Goal: Task Accomplishment & Management: Manage account settings

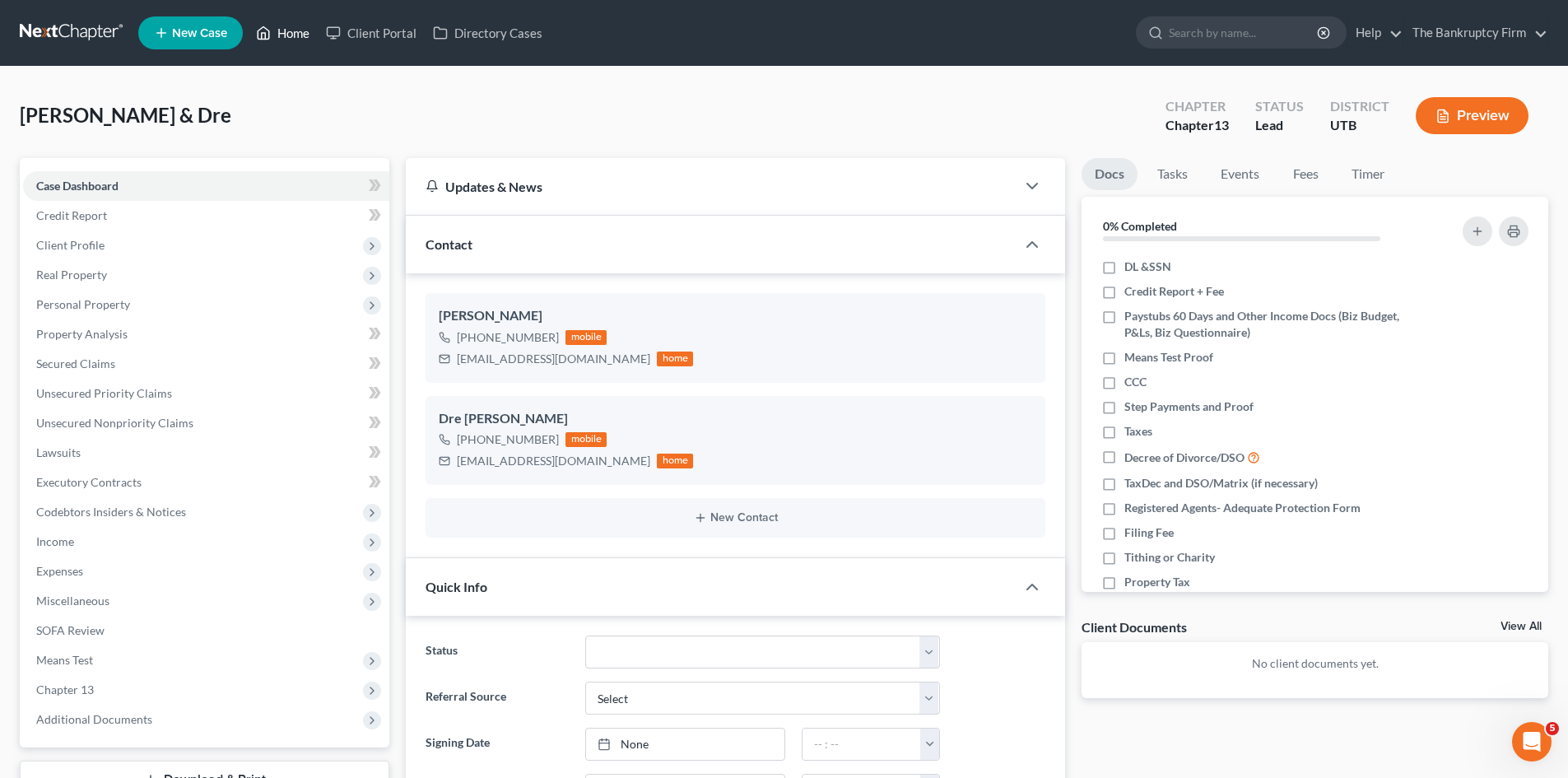
scroll to position [129, 0]
click at [284, 28] on link "Home" at bounding box center [282, 33] width 70 height 29
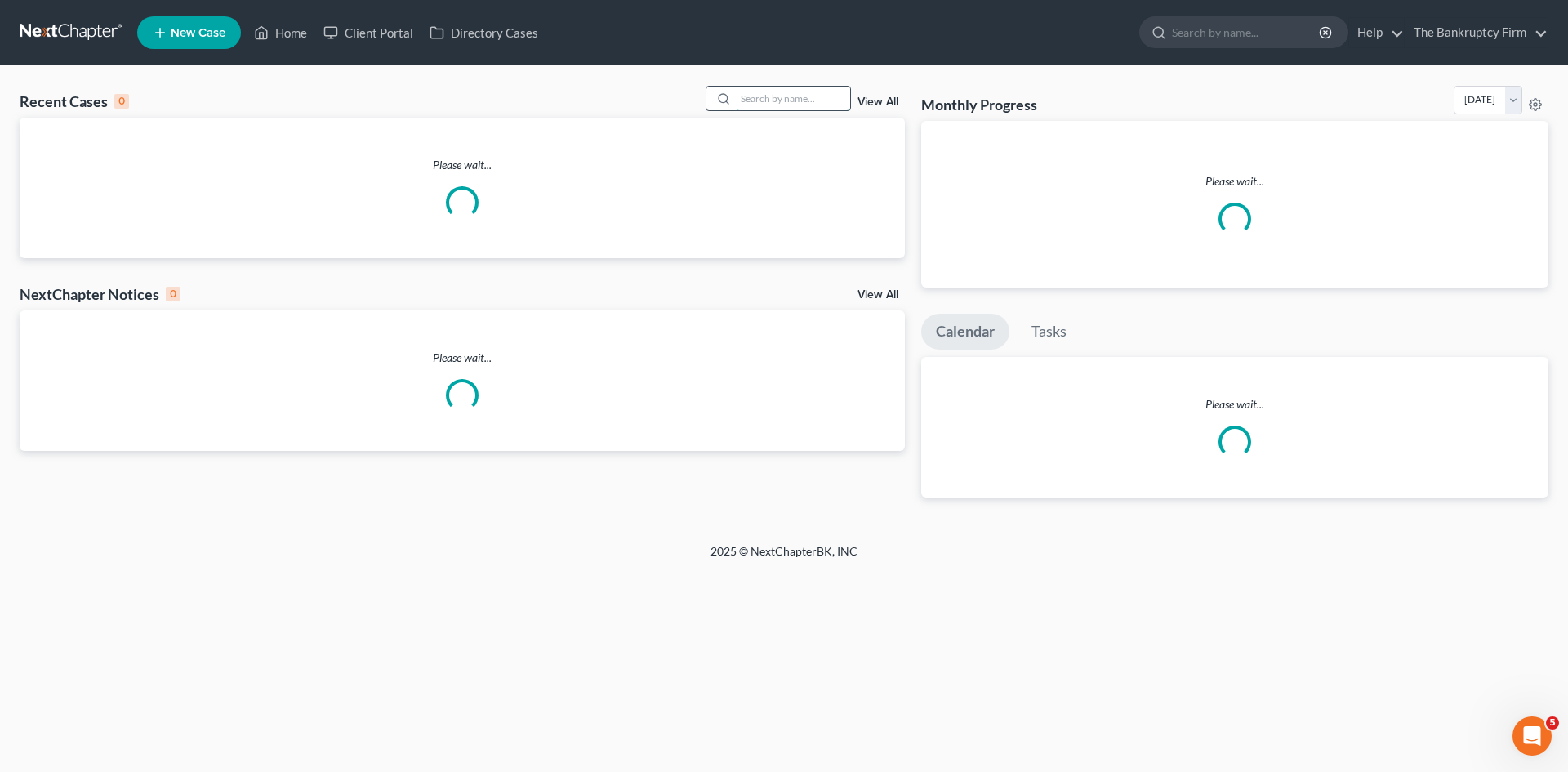
click at [769, 98] on input "search" at bounding box center [793, 99] width 114 height 24
paste input "You can see all the documents we will need to file at [DOMAIN_NAME][URL] -- Als…"
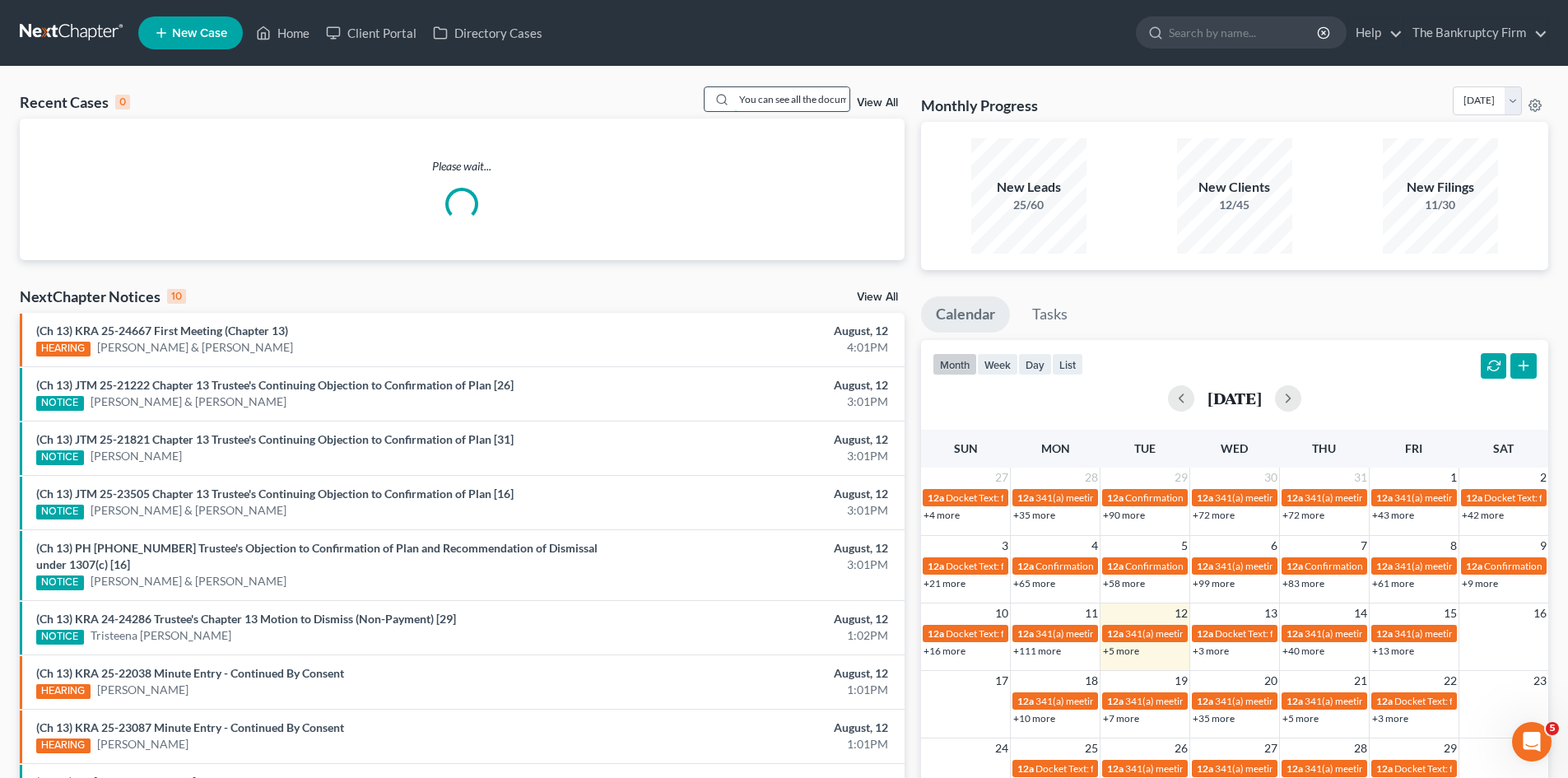
scroll to position [0, 795]
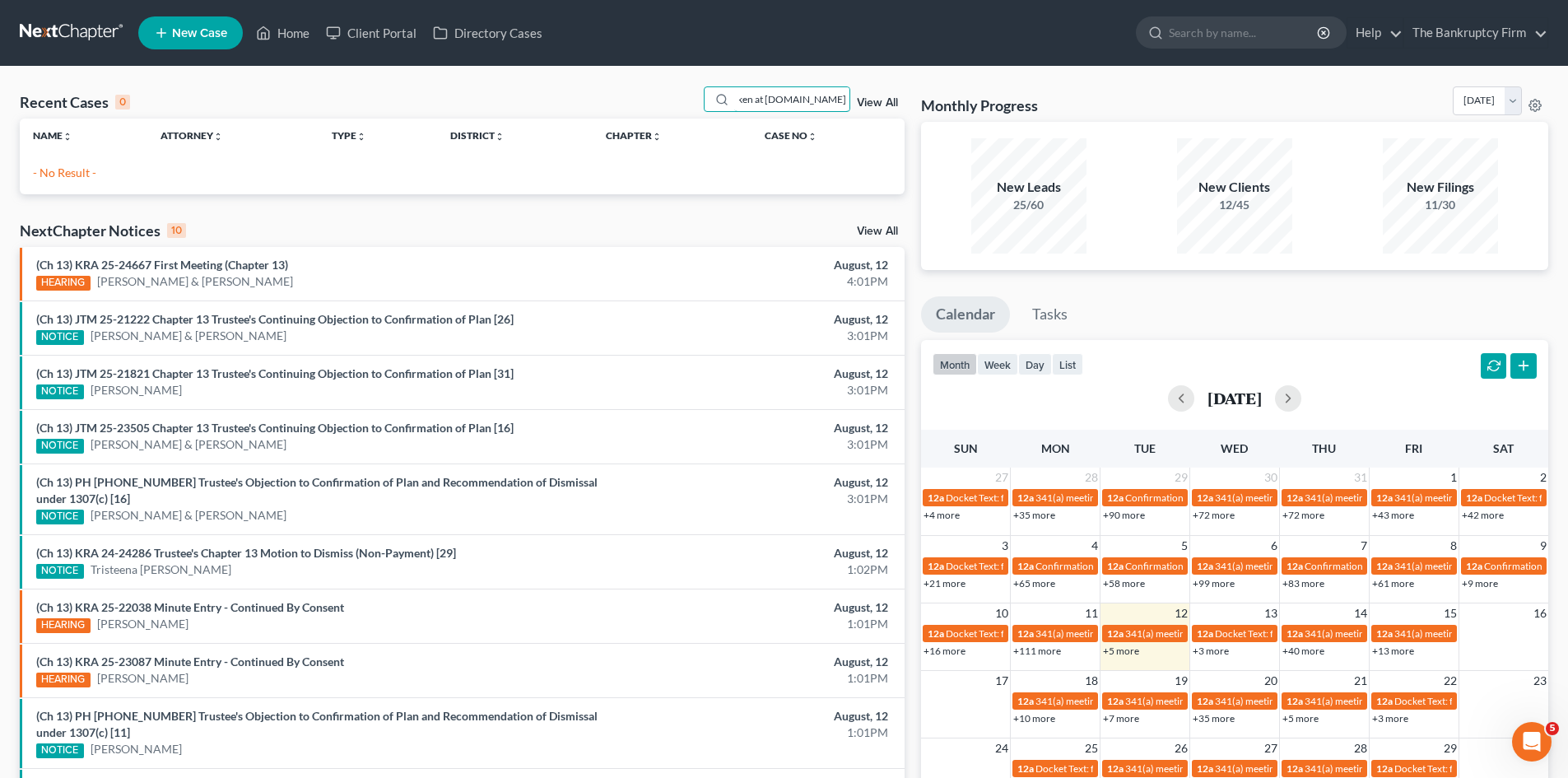
type input "You can see all the documents we will need to file at [DOMAIN_NAME][URL] -- Als…"
click at [870, 102] on link "View All" at bounding box center [877, 103] width 41 height 12
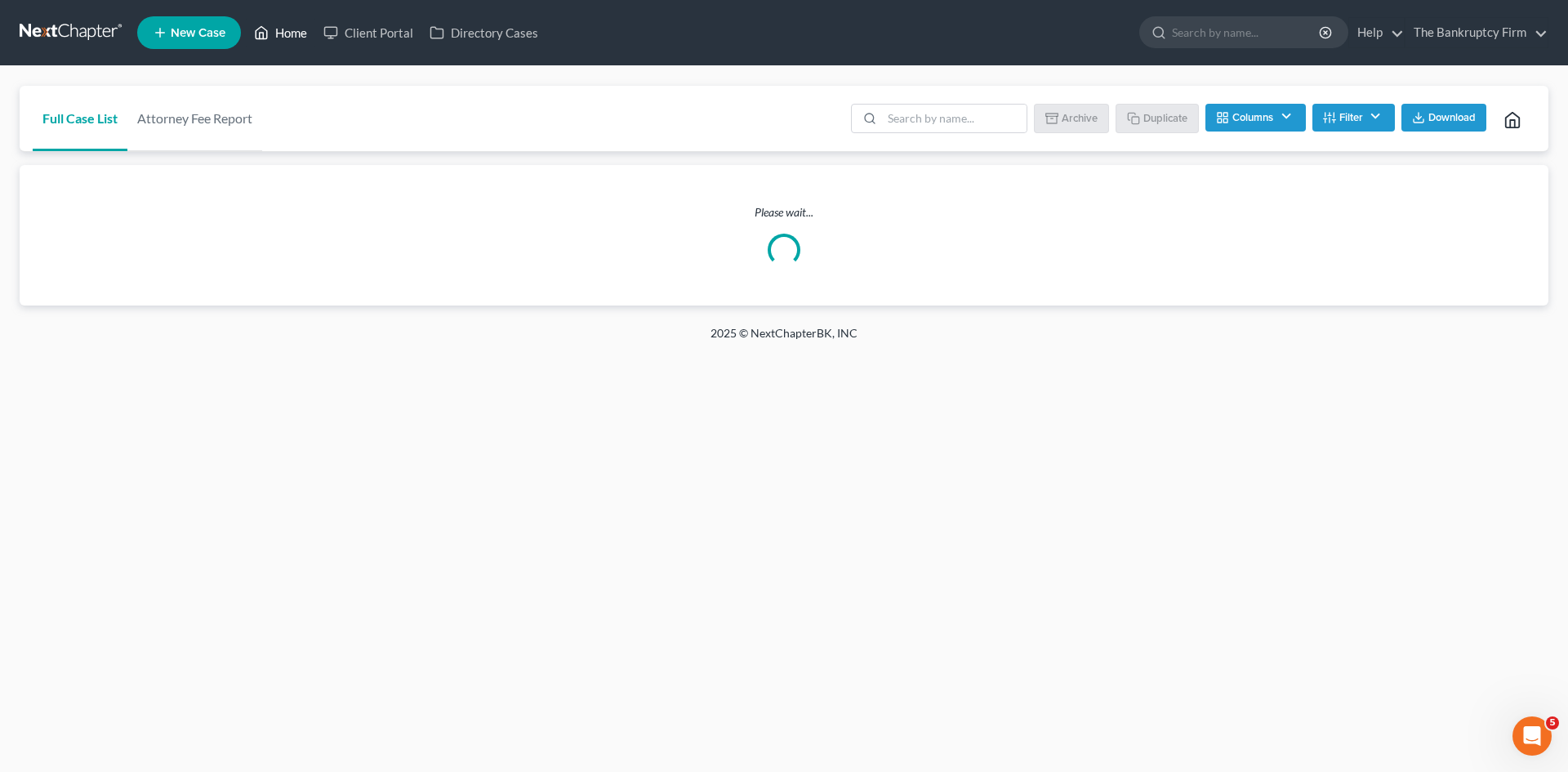
click at [291, 33] on link "Home" at bounding box center [280, 33] width 69 height 29
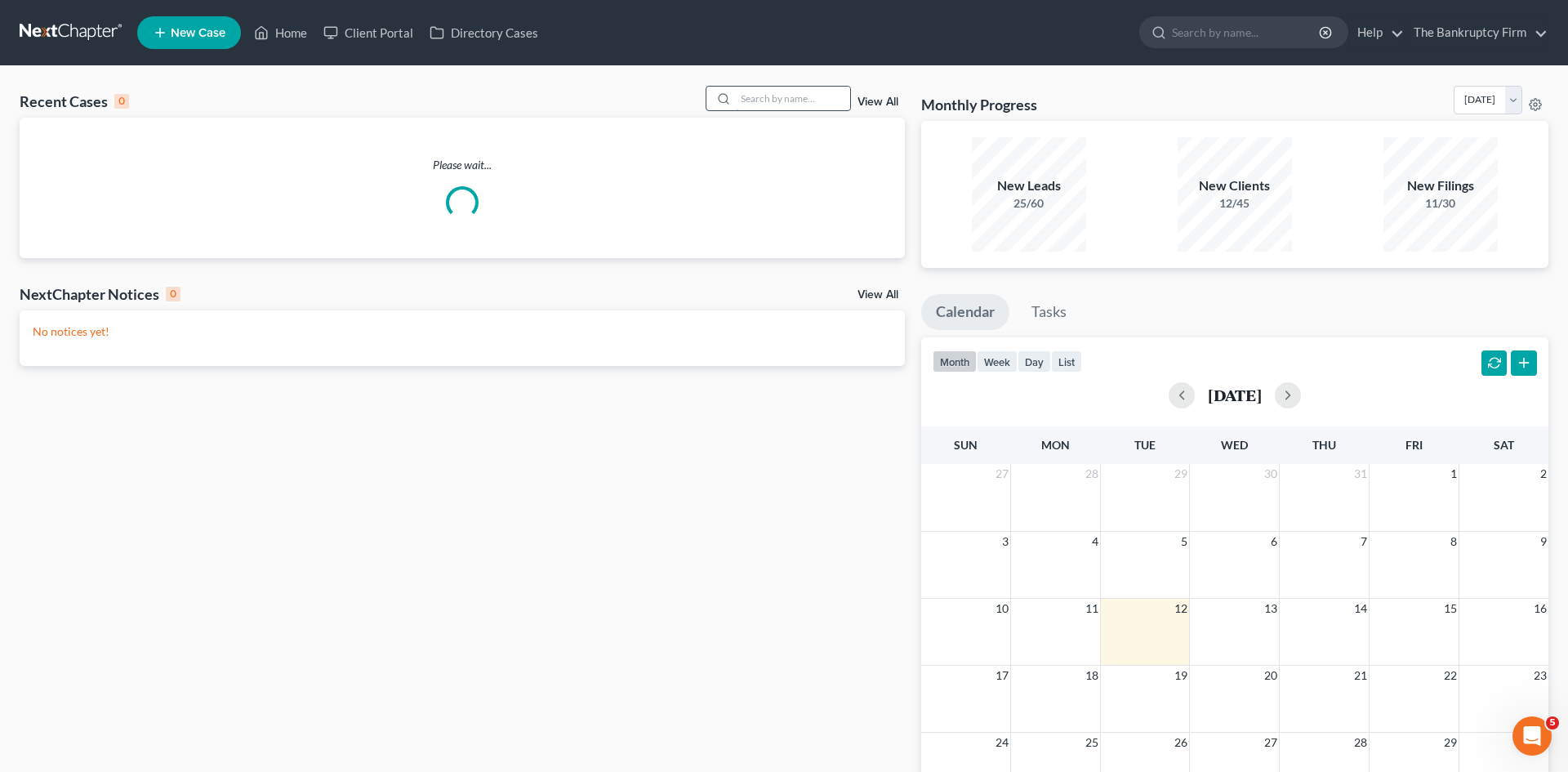
click at [747, 98] on input "search" at bounding box center [793, 99] width 114 height 24
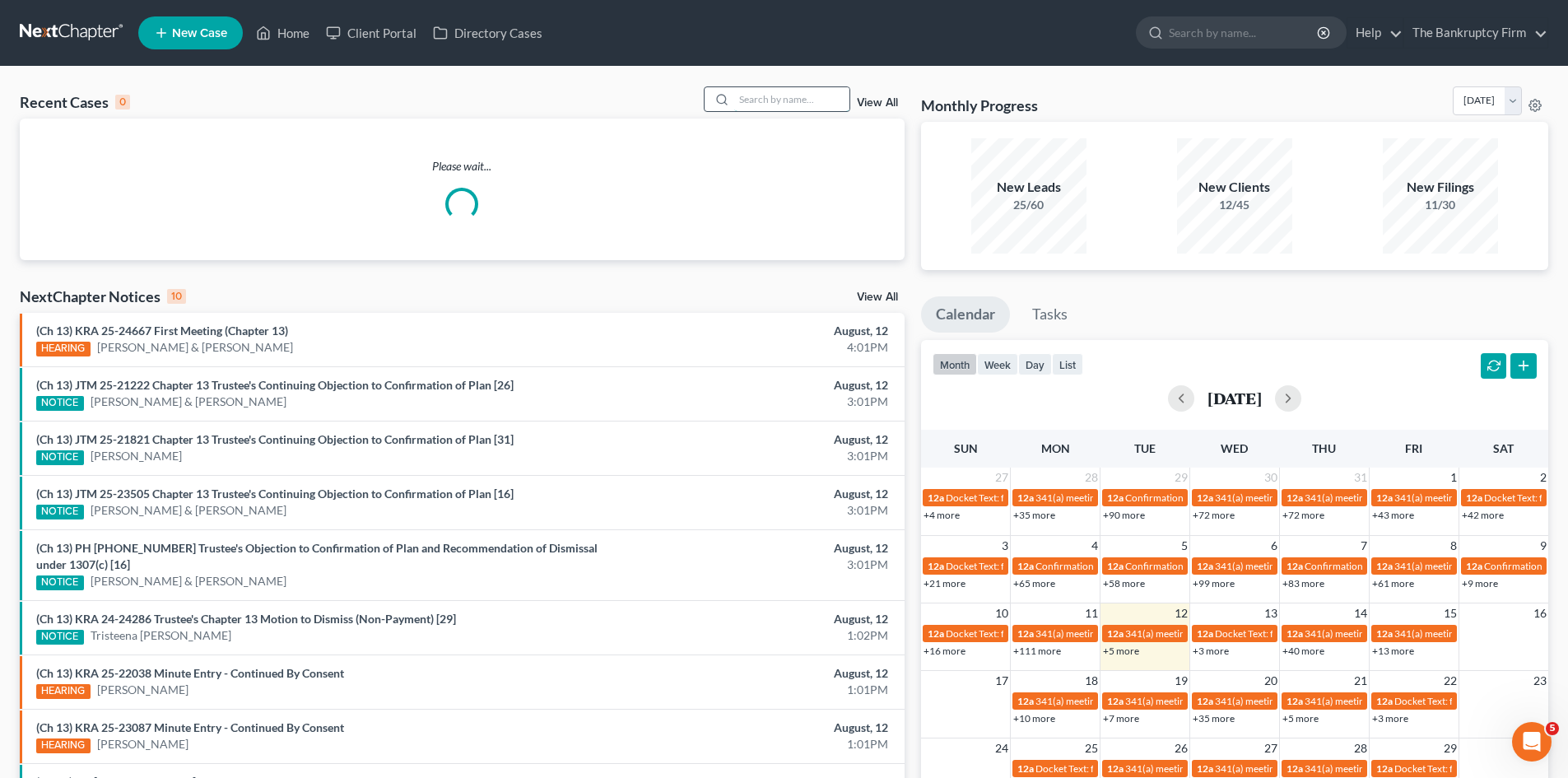
paste input "[PERSON_NAME]"
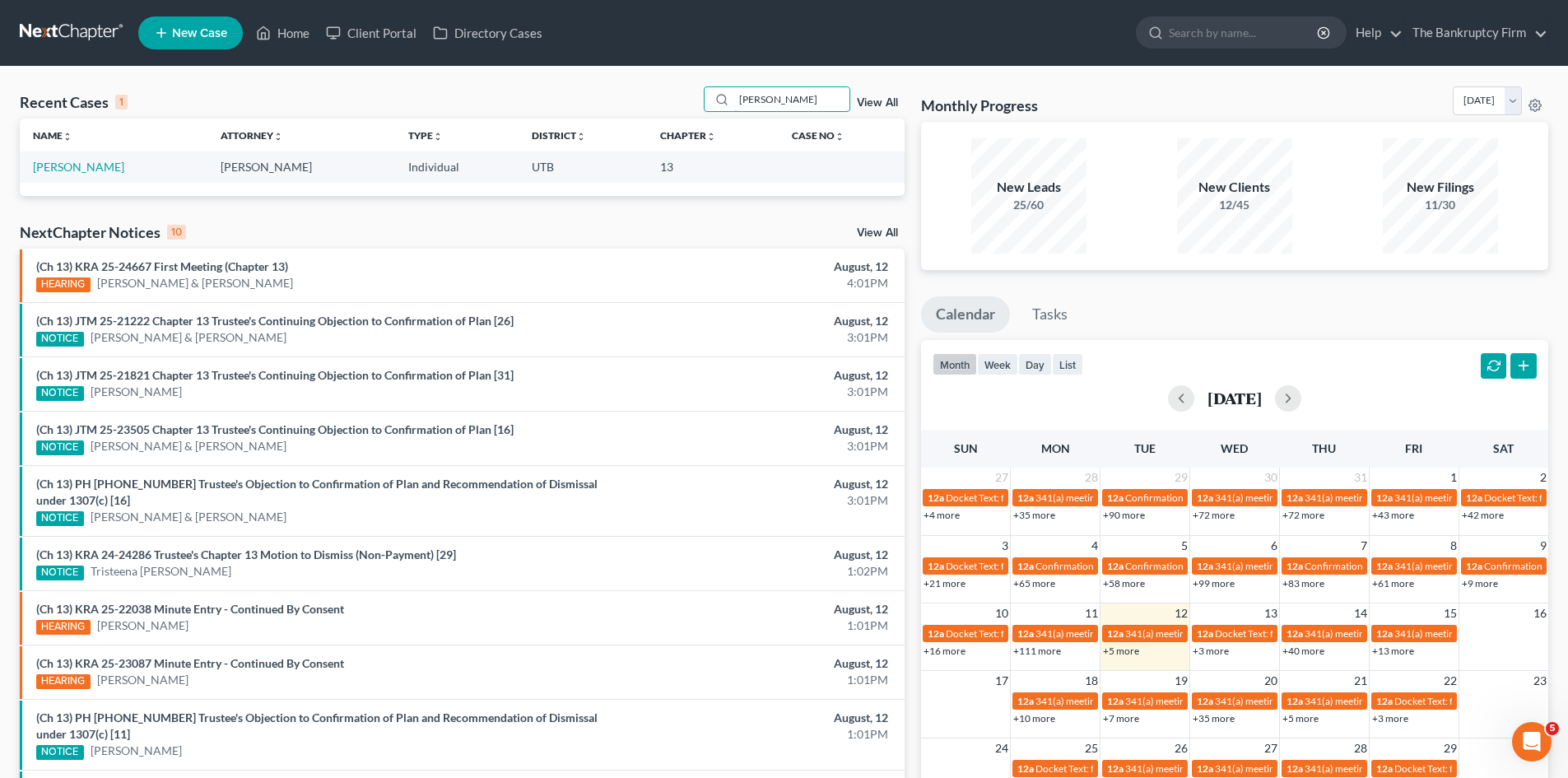
drag, startPoint x: 796, startPoint y: 92, endPoint x: 658, endPoint y: 96, distance: 138.1
click at [658, 96] on div "Recent Cases 1 [PERSON_NAME] View All" at bounding box center [462, 102] width 885 height 32
type input "pevoroff"
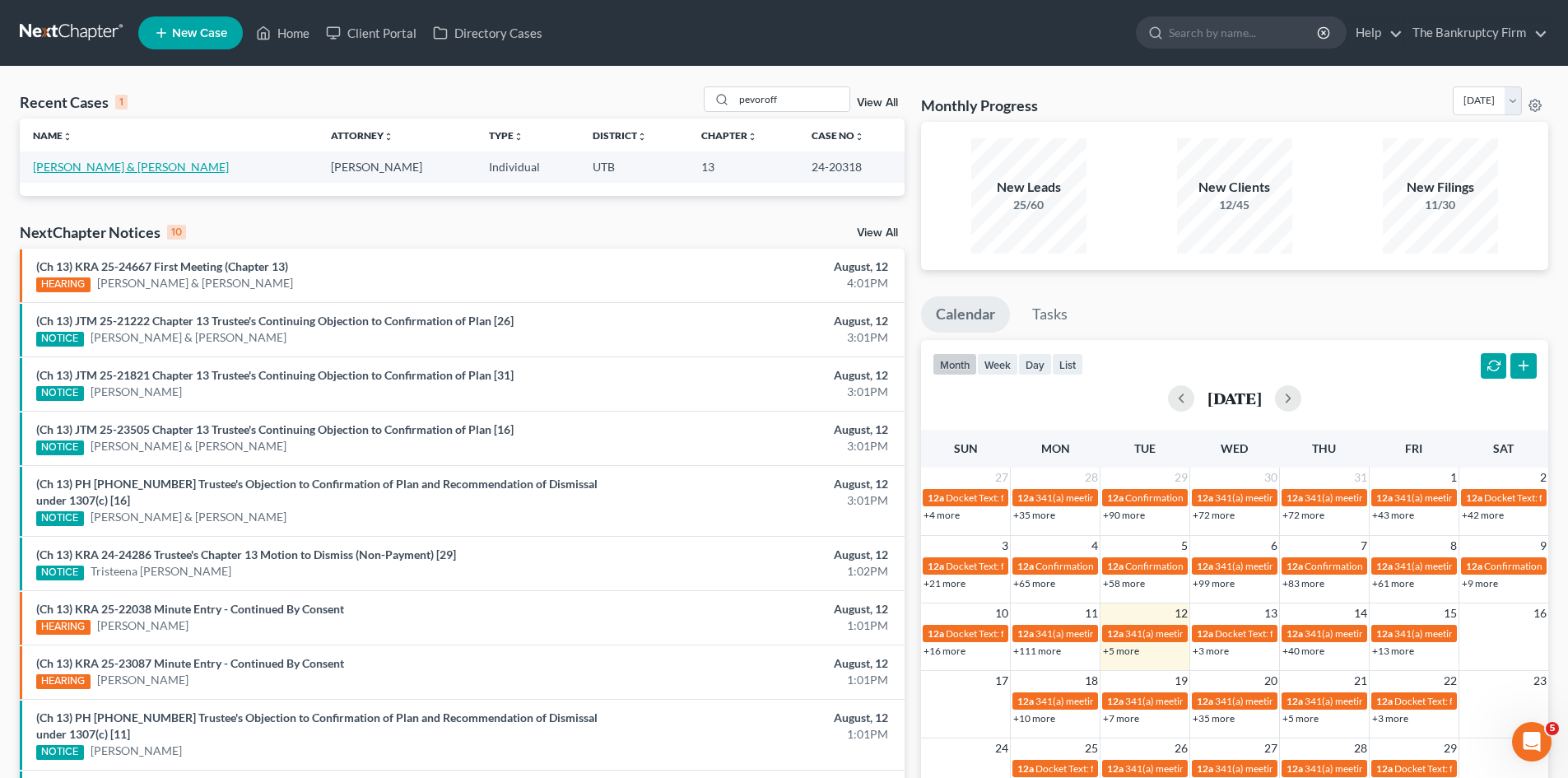
click at [58, 168] on link "[PERSON_NAME] & [PERSON_NAME]" at bounding box center [131, 167] width 196 height 14
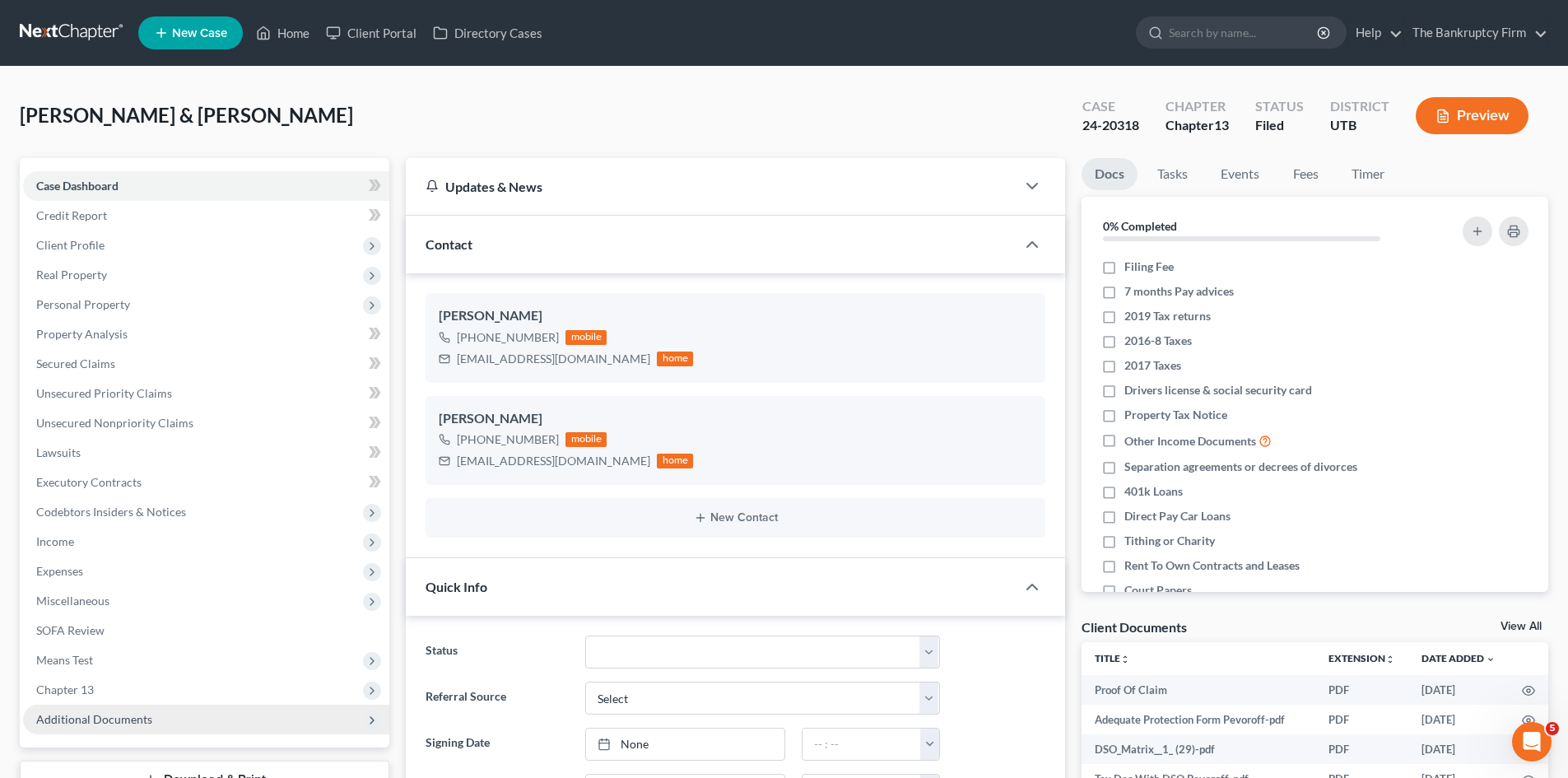
click at [115, 719] on span "Additional Documents" at bounding box center [94, 719] width 116 height 14
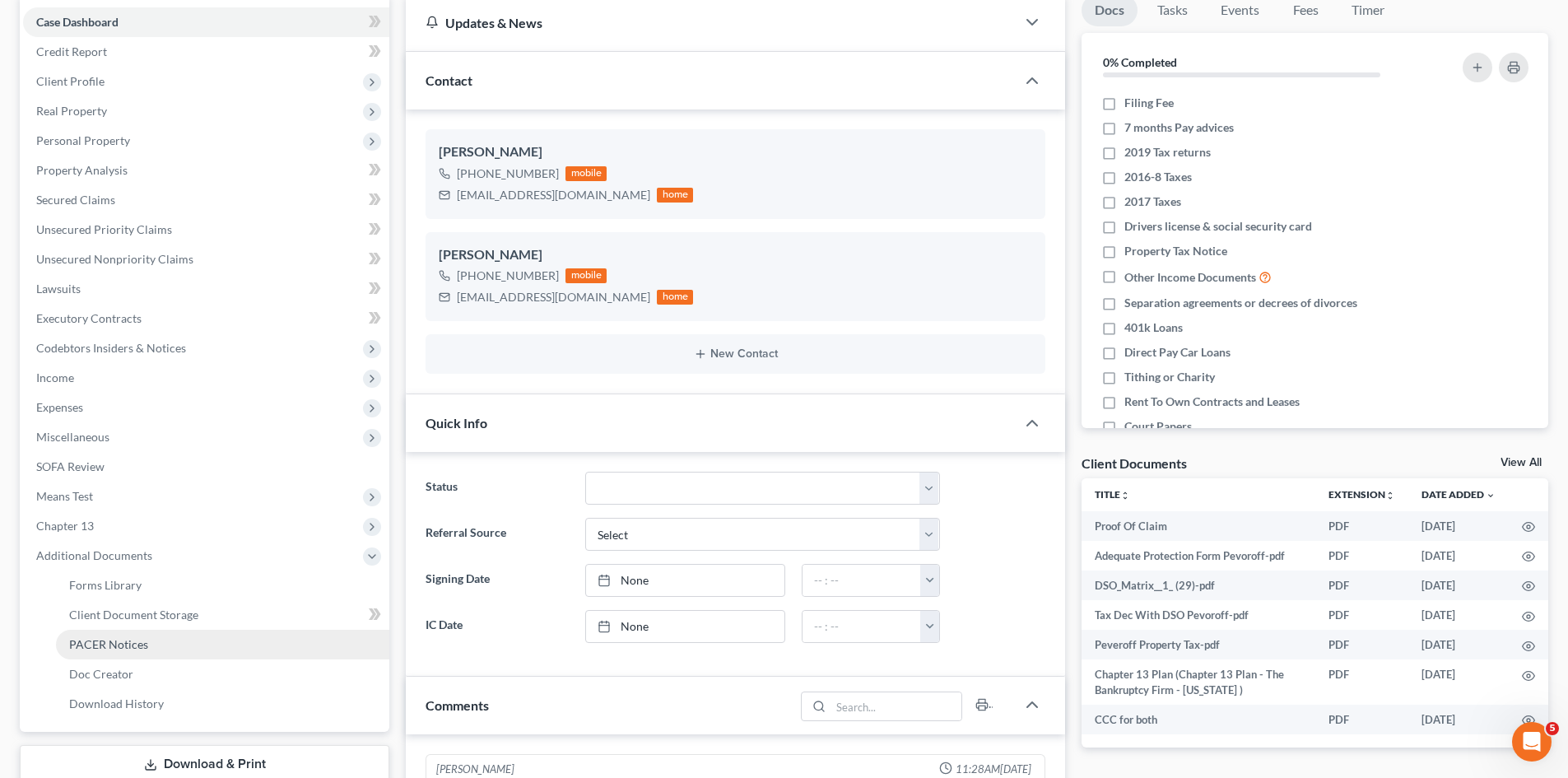
scroll to position [131, 0]
click at [117, 644] on span "PACER Notices" at bounding box center [109, 643] width 79 height 14
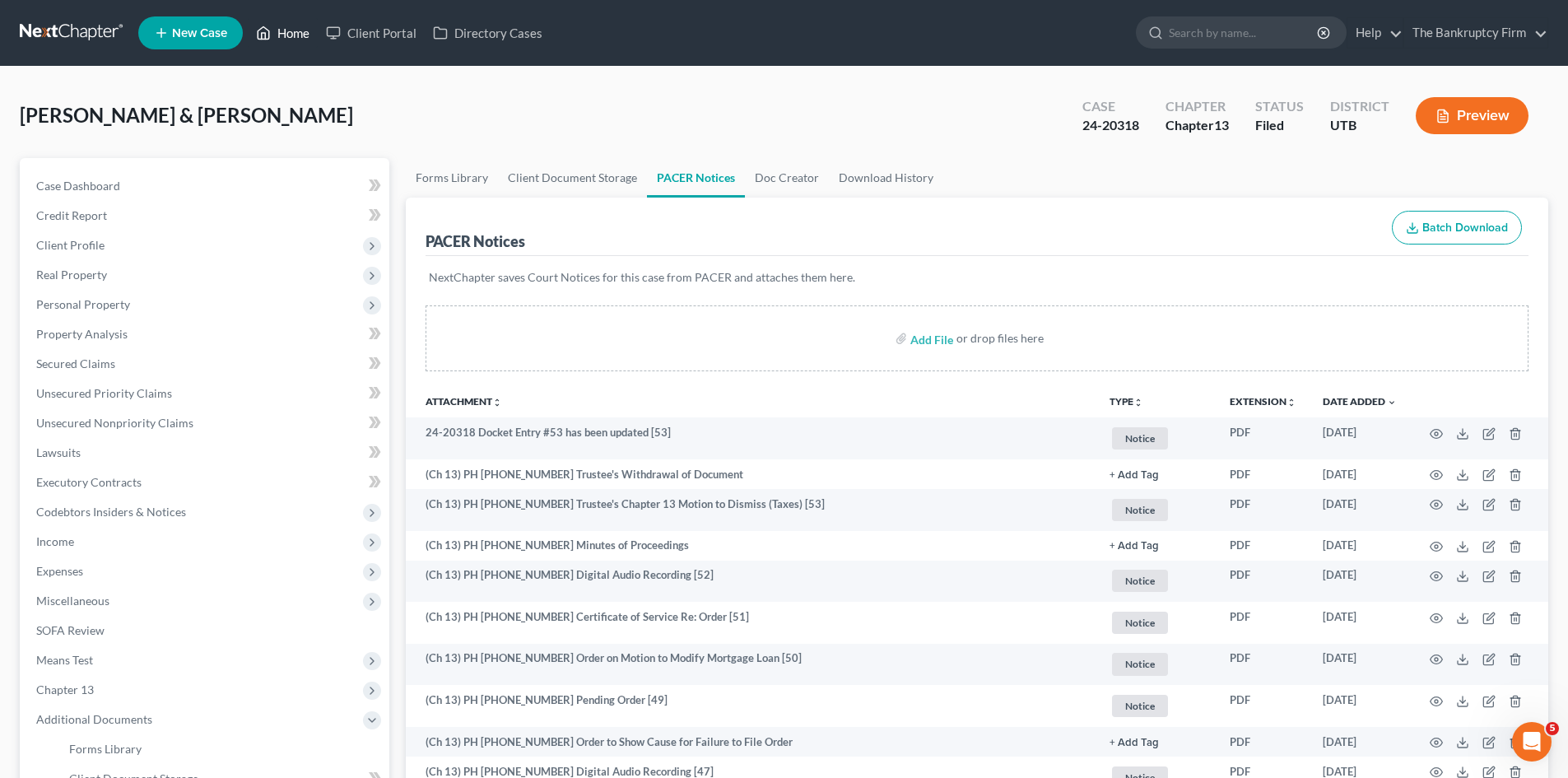
click at [294, 29] on link "Home" at bounding box center [282, 33] width 70 height 29
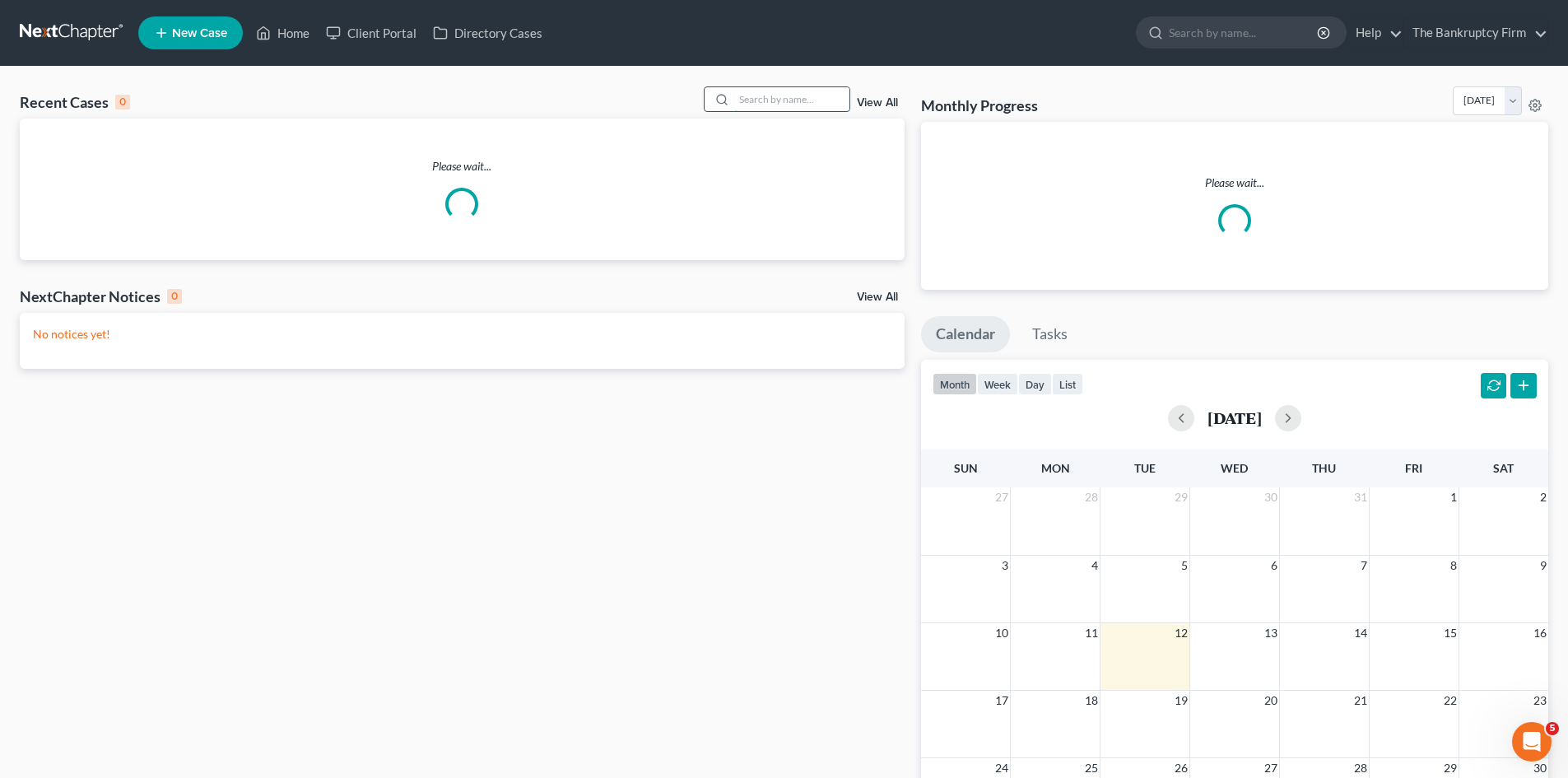
click at [768, 102] on input "search" at bounding box center [791, 99] width 115 height 24
type input "[PERSON_NAME]"
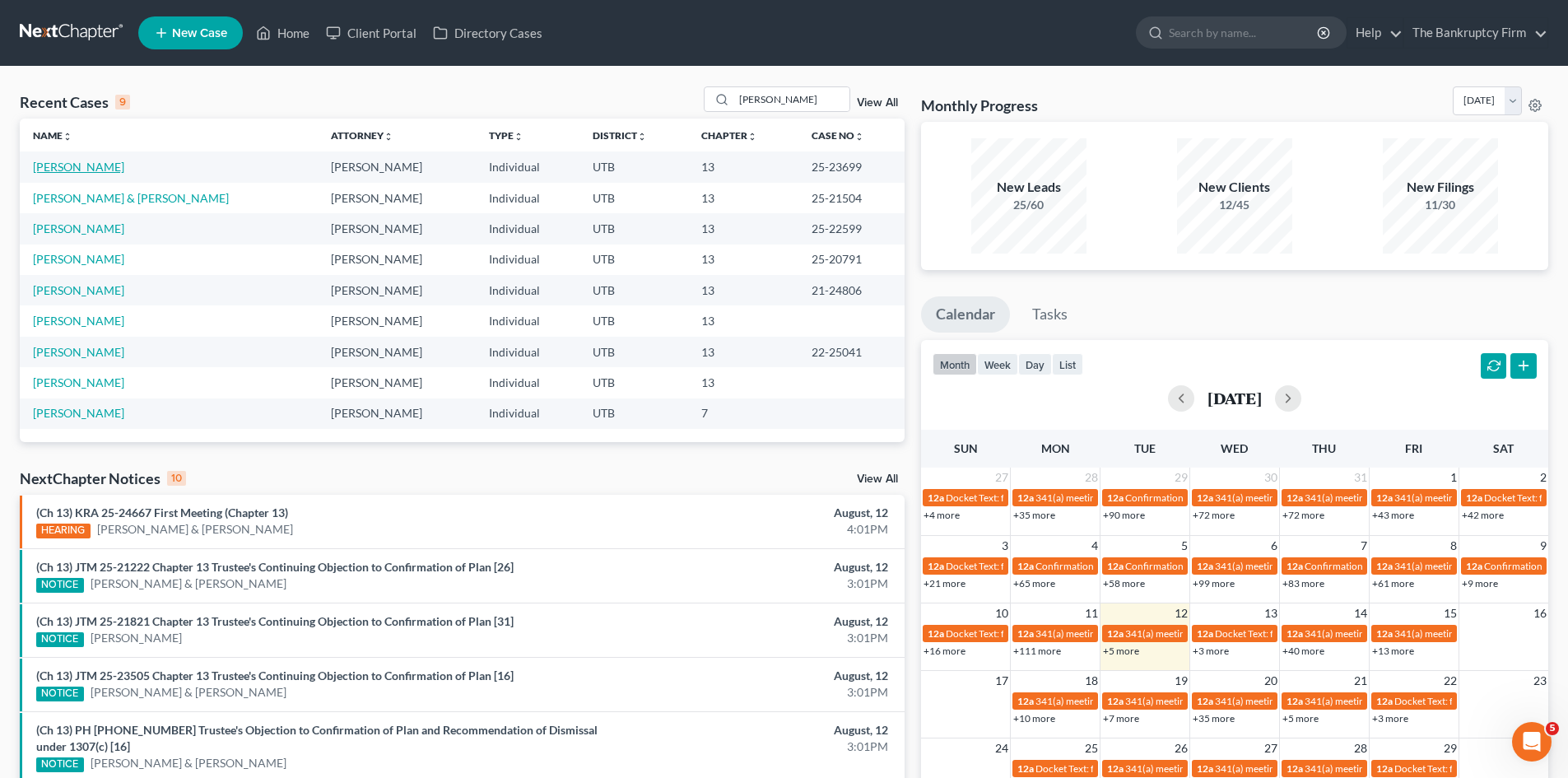
click at [71, 165] on link "[PERSON_NAME]" at bounding box center [78, 167] width 91 height 14
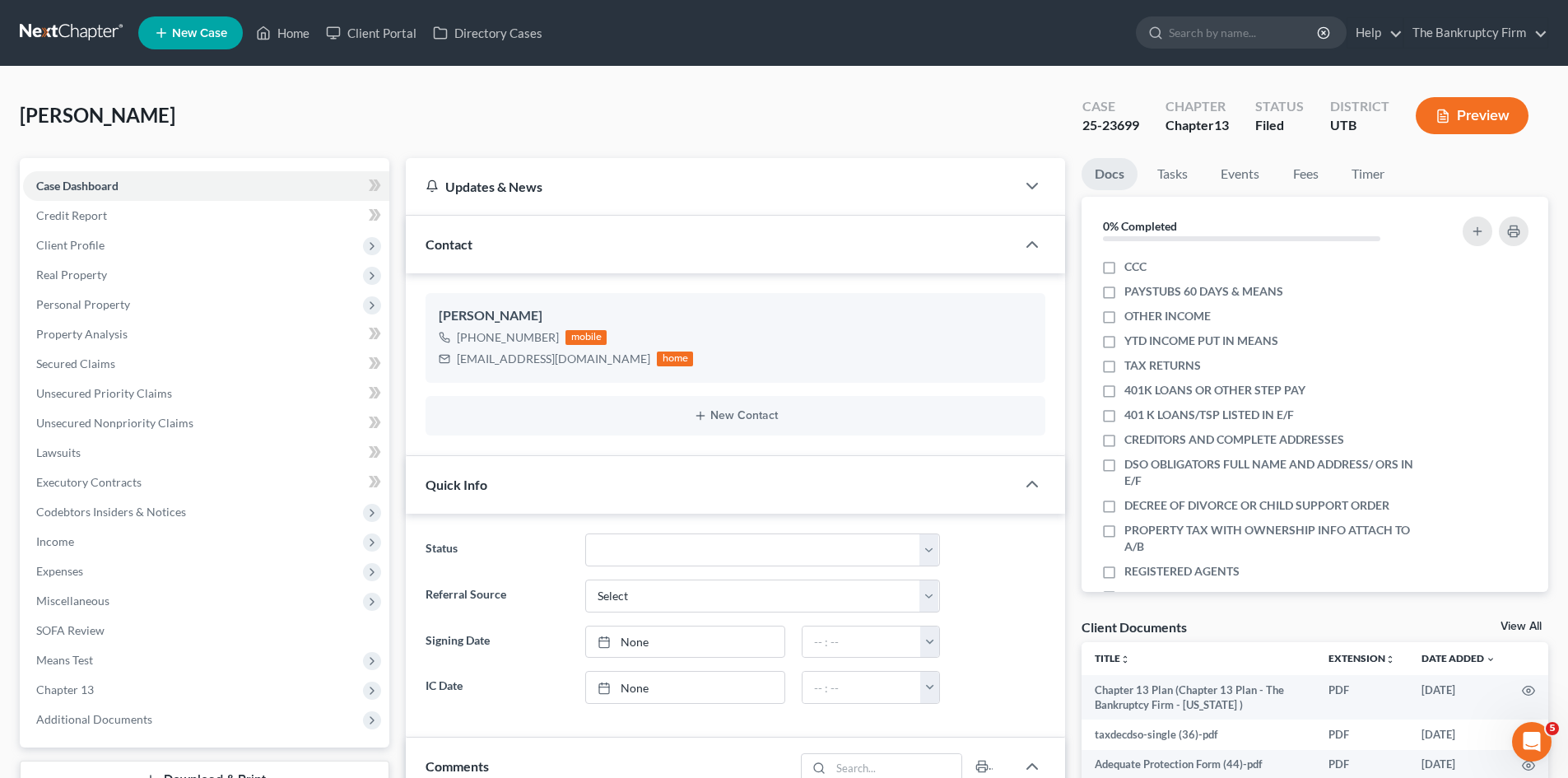
scroll to position [147, 0]
click at [132, 430] on link "Unsecured Nonpriority Claims" at bounding box center [206, 424] width 366 height 29
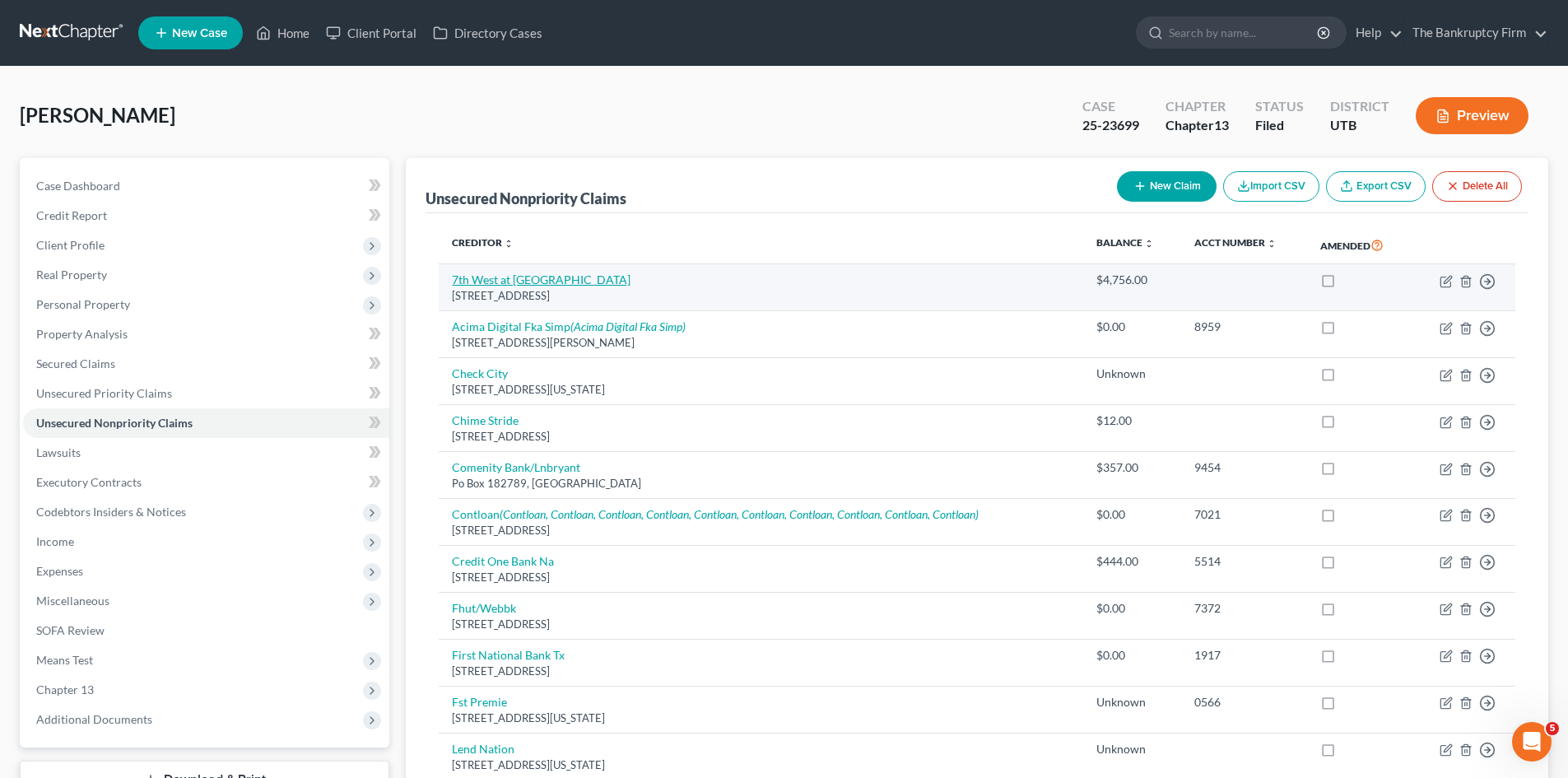
drag, startPoint x: 617, startPoint y: 291, endPoint x: 453, endPoint y: 277, distance: 164.6
click at [453, 277] on td "7th West at [GEOGRAPHIC_DATA] [STREET_ADDRESS]" at bounding box center [761, 287] width 644 height 47
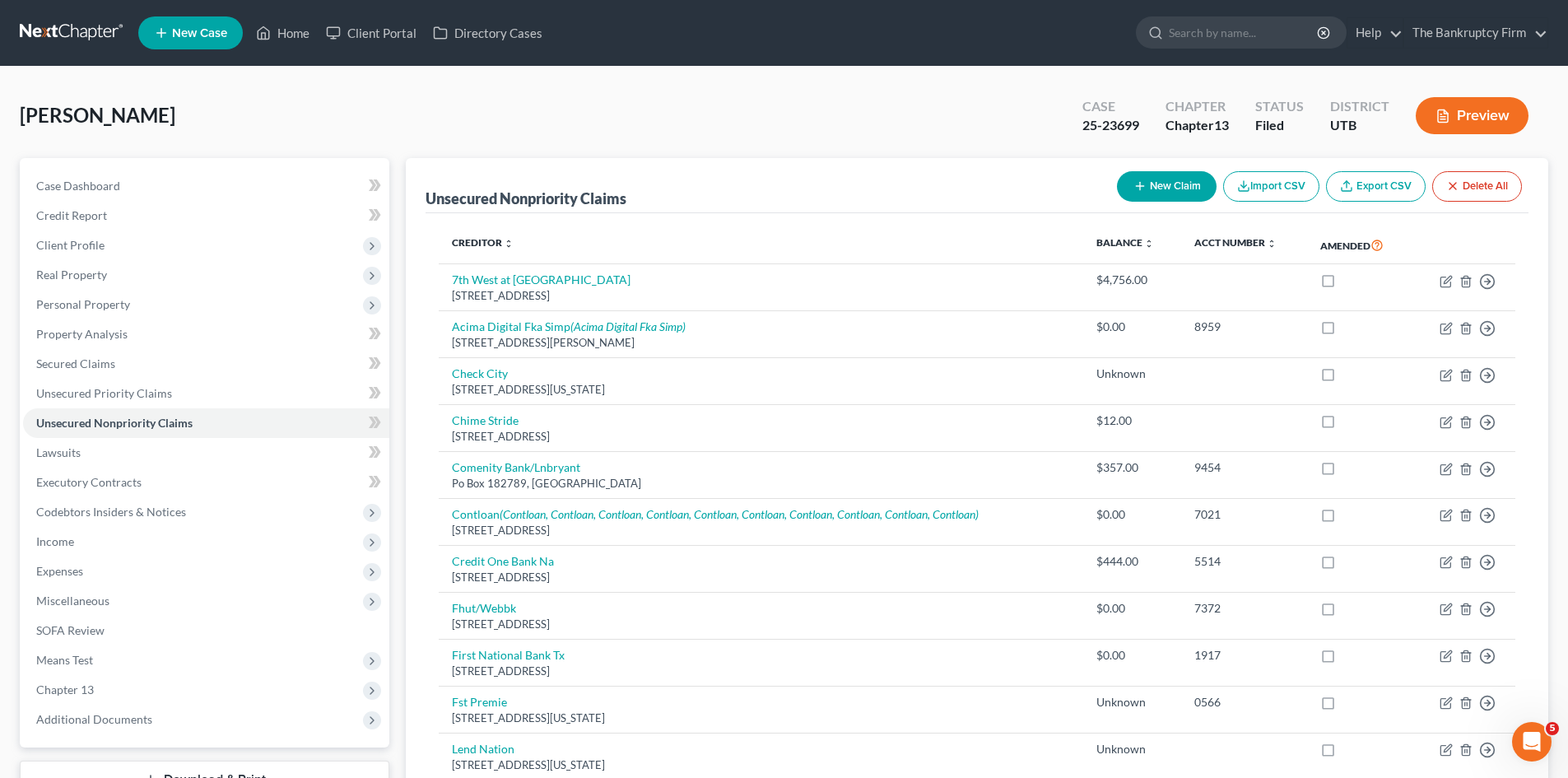
copy td "7th West at [GEOGRAPHIC_DATA] [STREET_ADDRESS]"
click at [291, 35] on link "Home" at bounding box center [282, 33] width 70 height 29
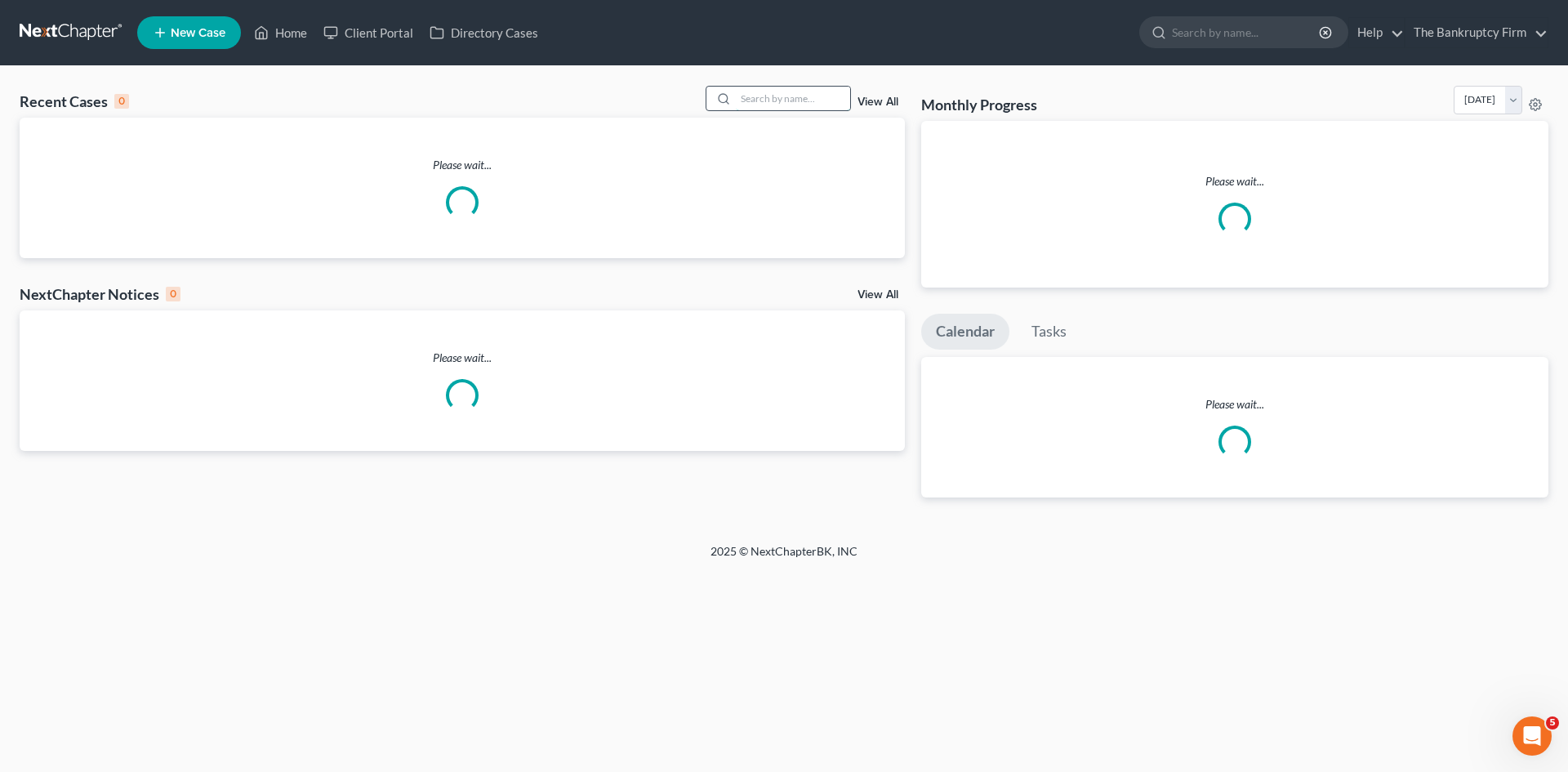
click at [770, 104] on input "search" at bounding box center [793, 99] width 114 height 24
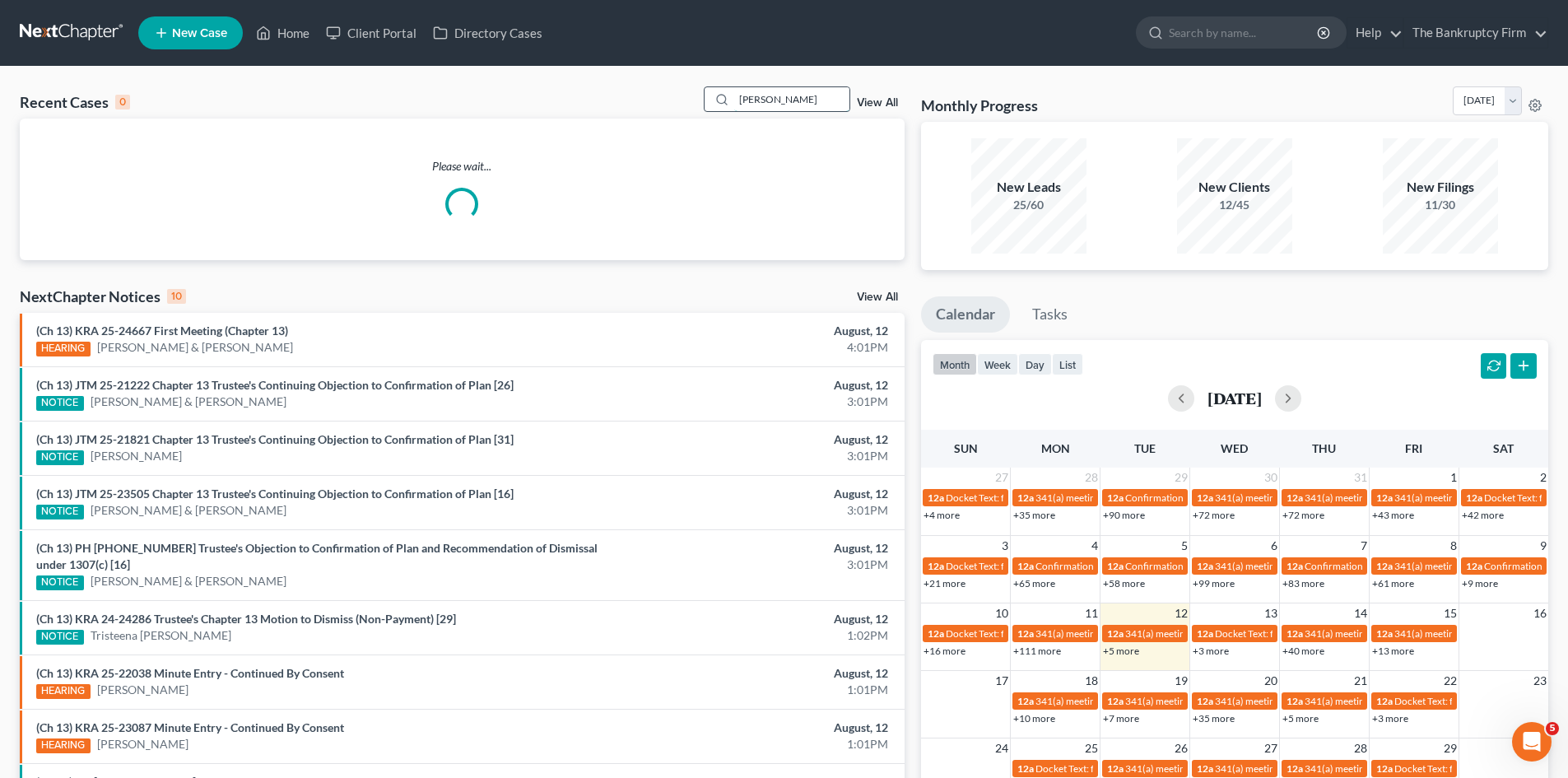
type input "[PERSON_NAME]"
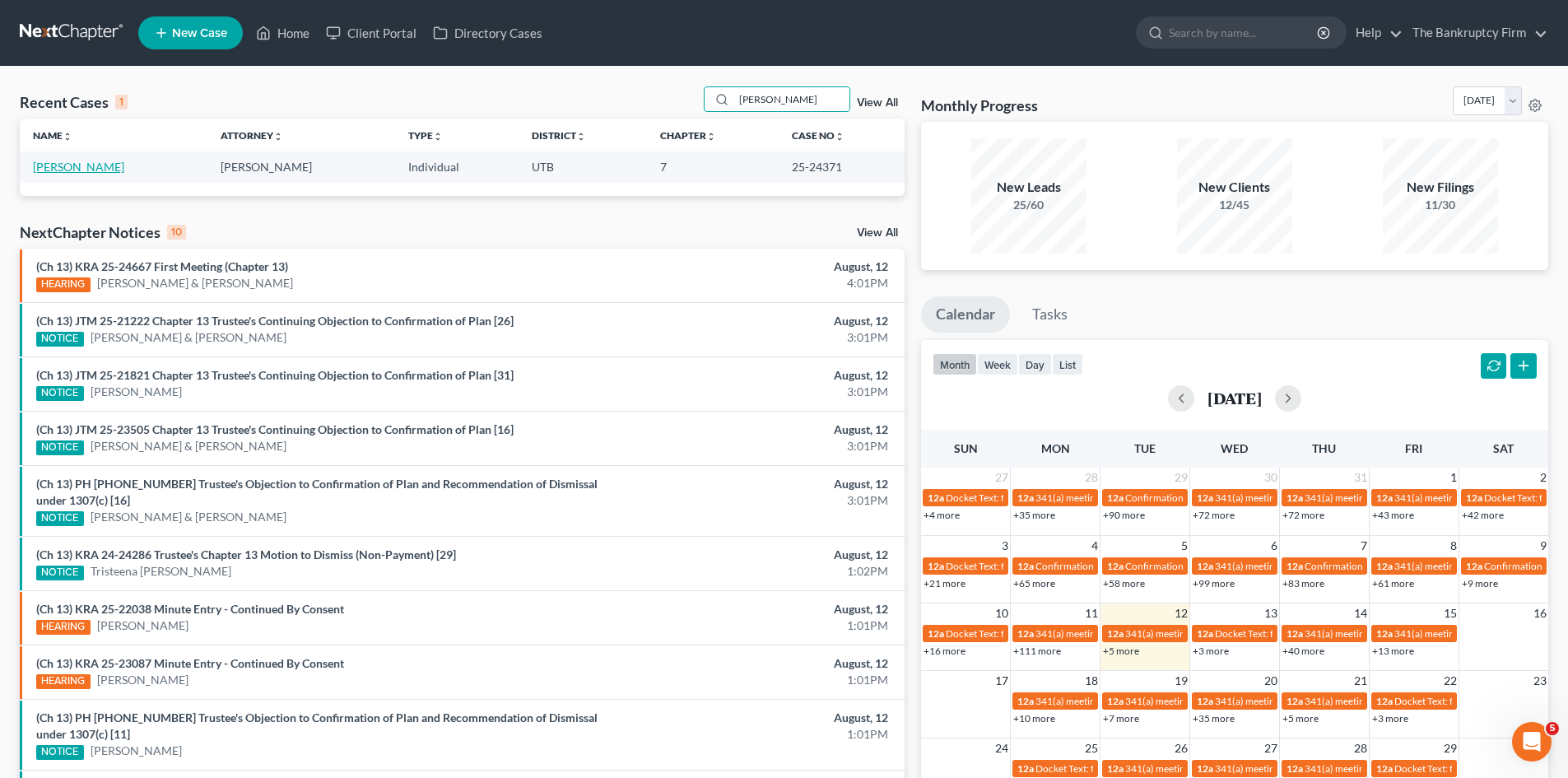
click at [56, 171] on link "[PERSON_NAME]" at bounding box center [78, 167] width 91 height 14
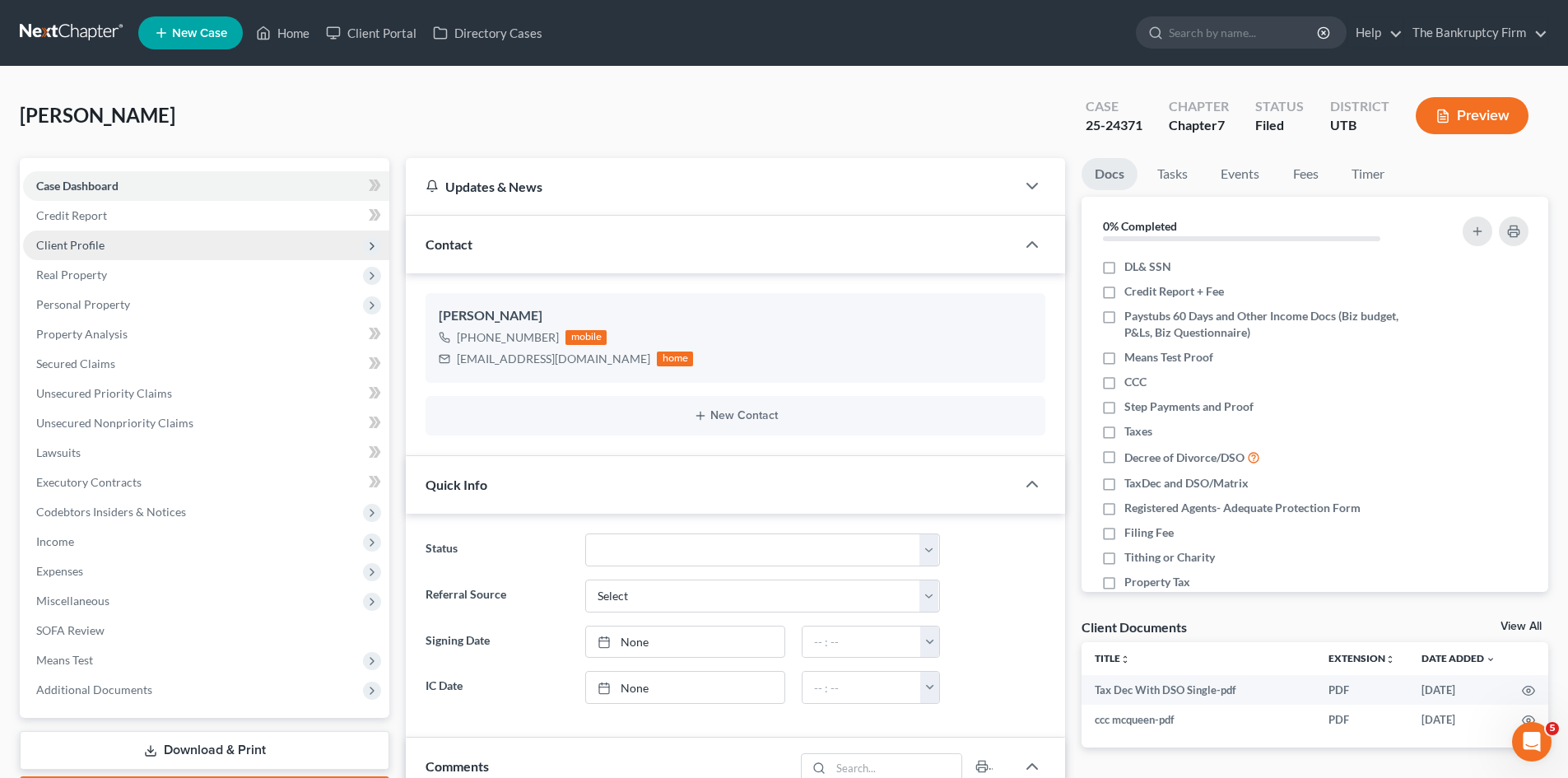
scroll to position [129, 0]
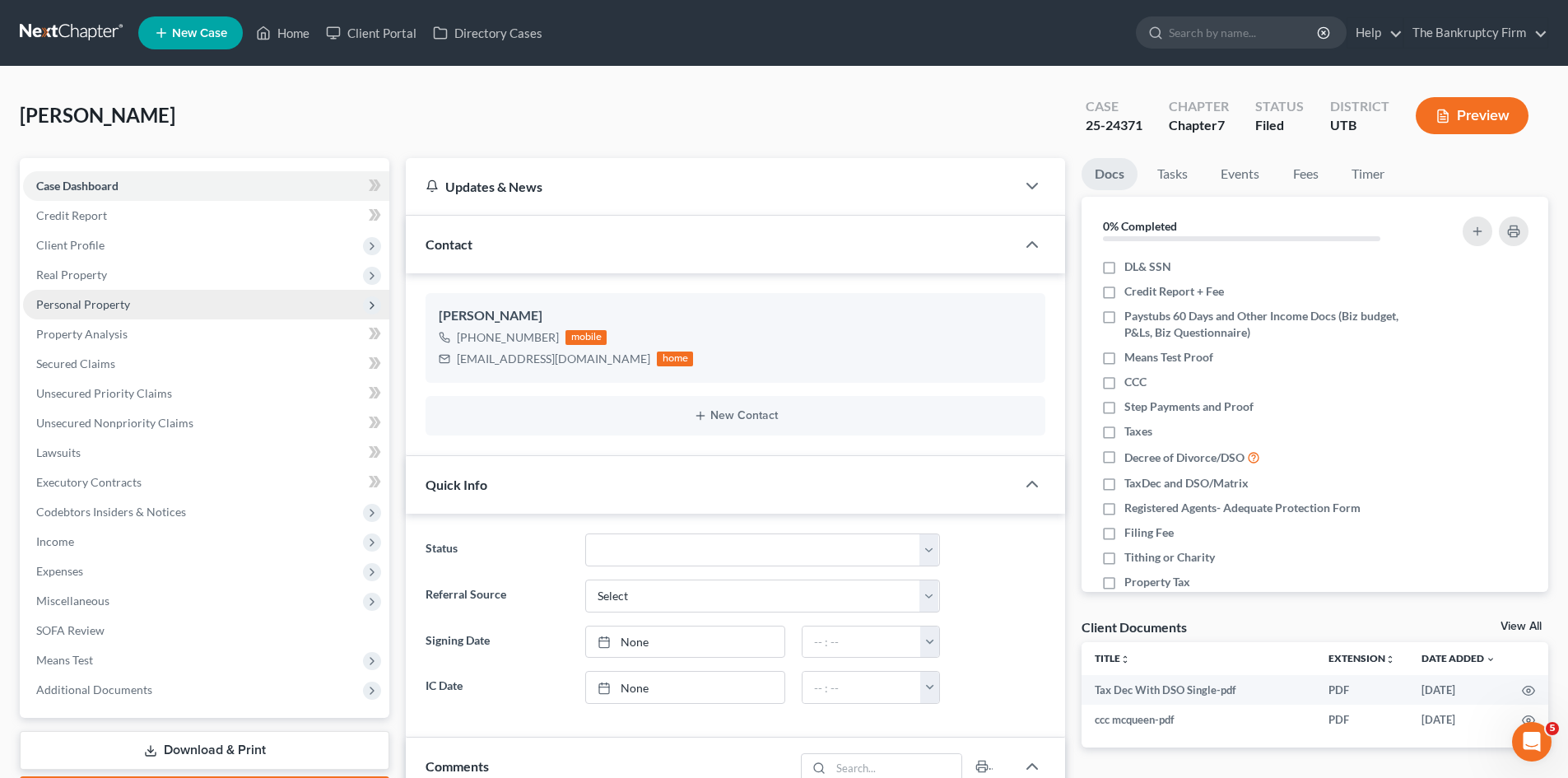
click at [86, 308] on span "Personal Property" at bounding box center [83, 304] width 94 height 14
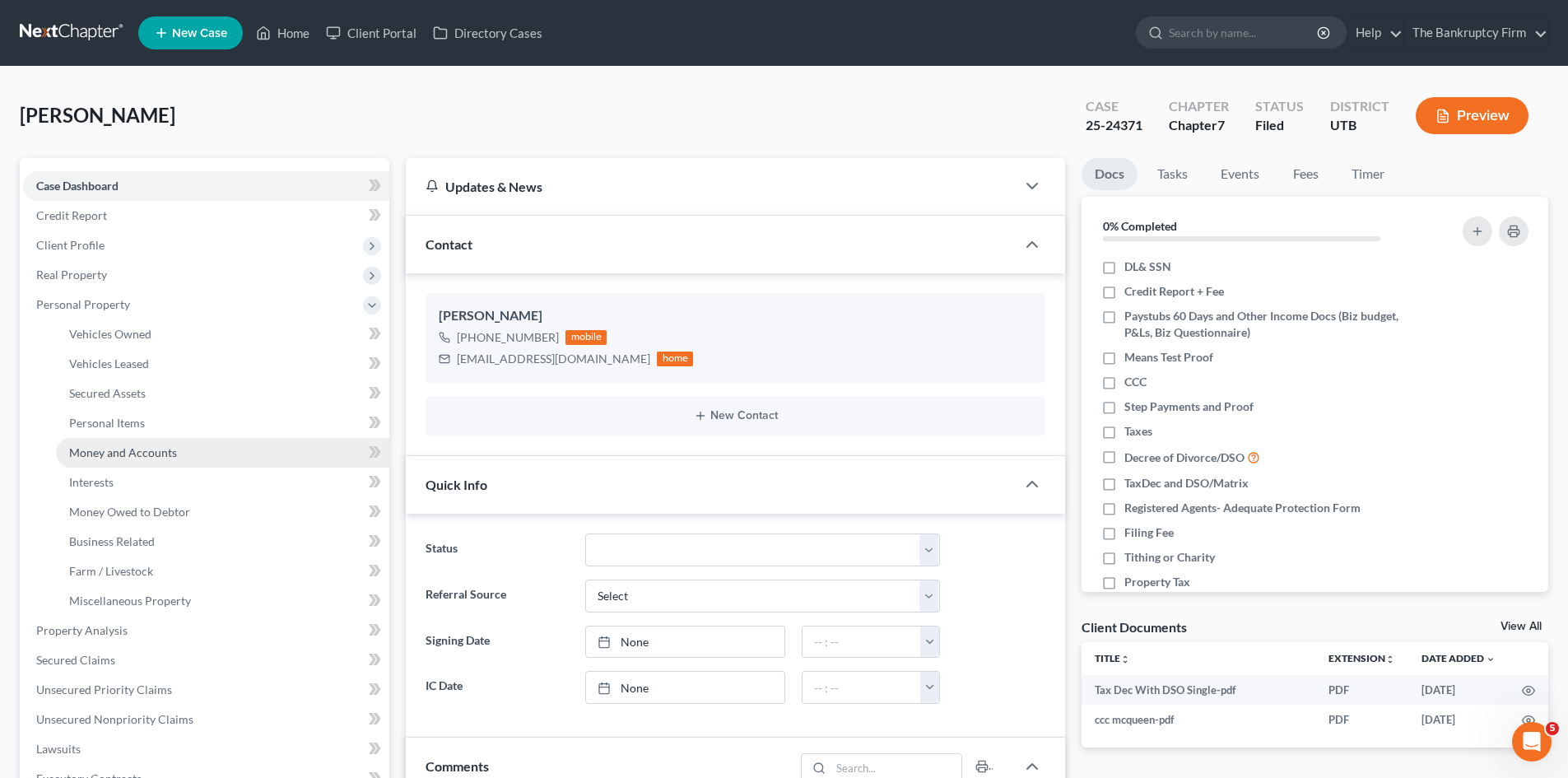
click at [157, 456] on span "Money and Accounts" at bounding box center [122, 452] width 108 height 14
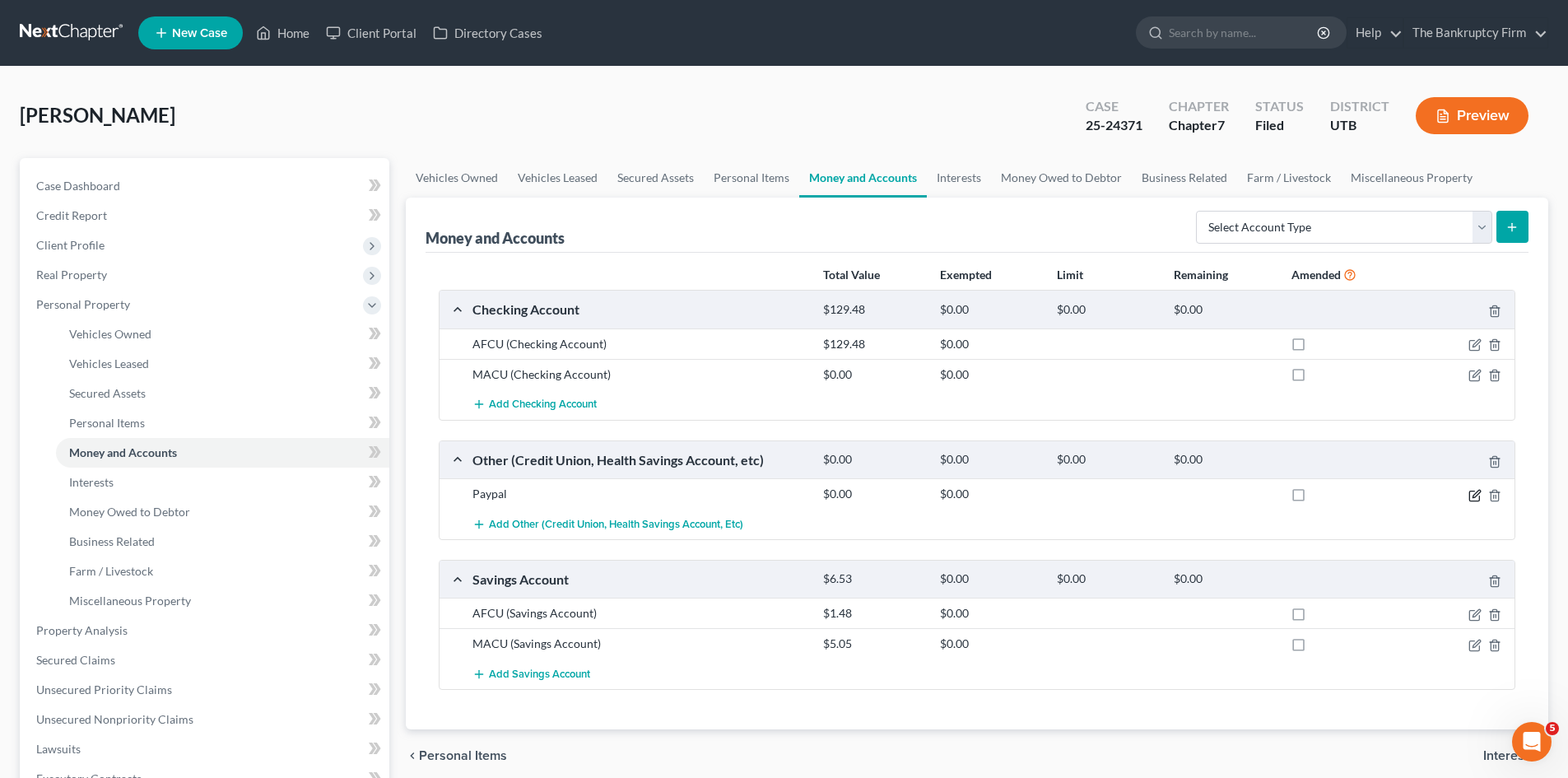
click at [1473, 496] on icon "button" at bounding box center [1476, 494] width 7 height 7
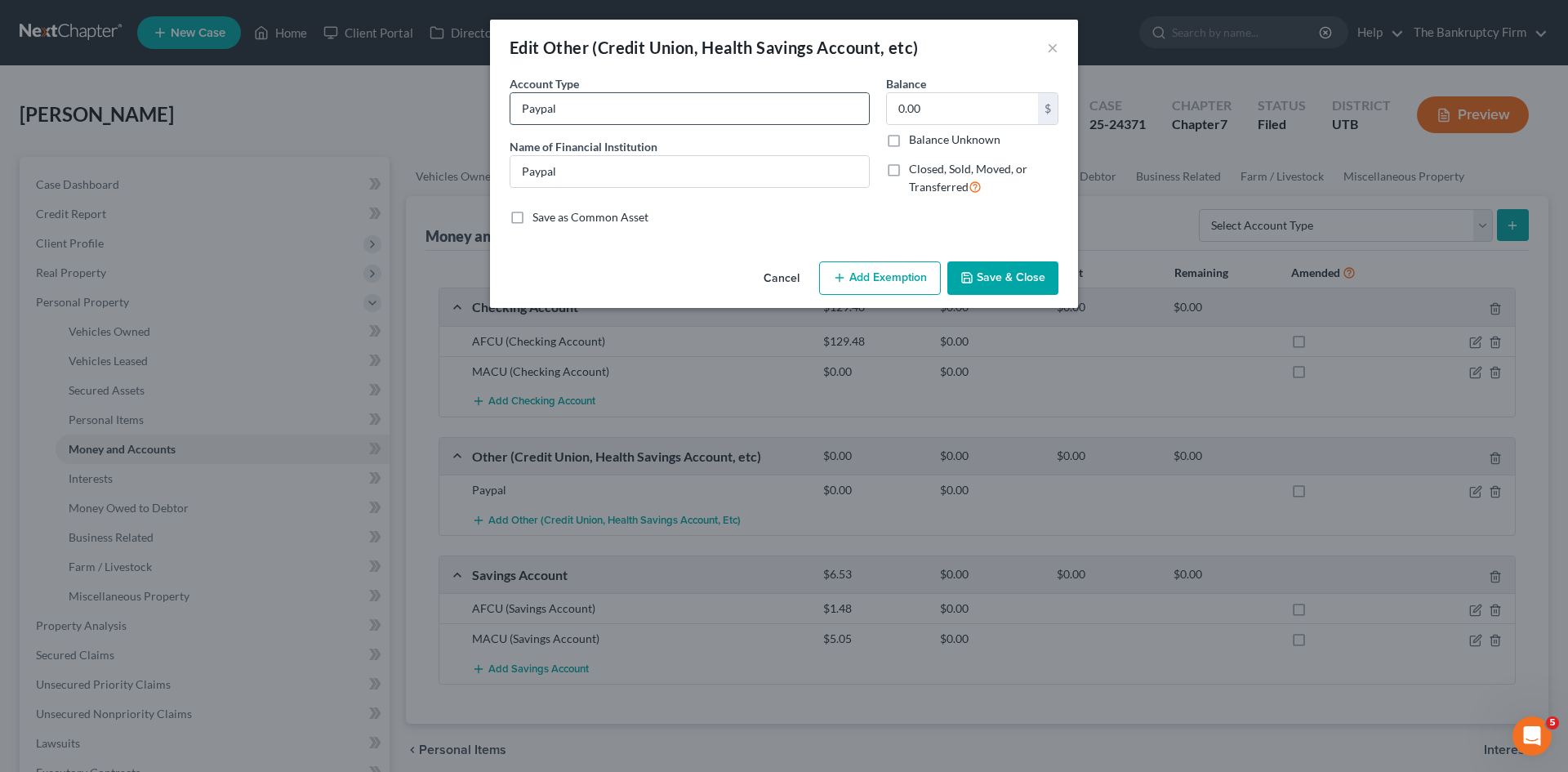
click at [651, 111] on input "Paypal" at bounding box center [689, 109] width 359 height 31
type input "Paypal (closed)"
drag, startPoint x: 892, startPoint y: 172, endPoint x: 918, endPoint y: 235, distance: 68.2
click at [910, 172] on label "Closed, Sold, Moved, or Transferred" at bounding box center [984, 178] width 150 height 35
click at [916, 172] on input "Closed, Sold, Moved, or Transferred" at bounding box center [921, 166] width 11 height 11
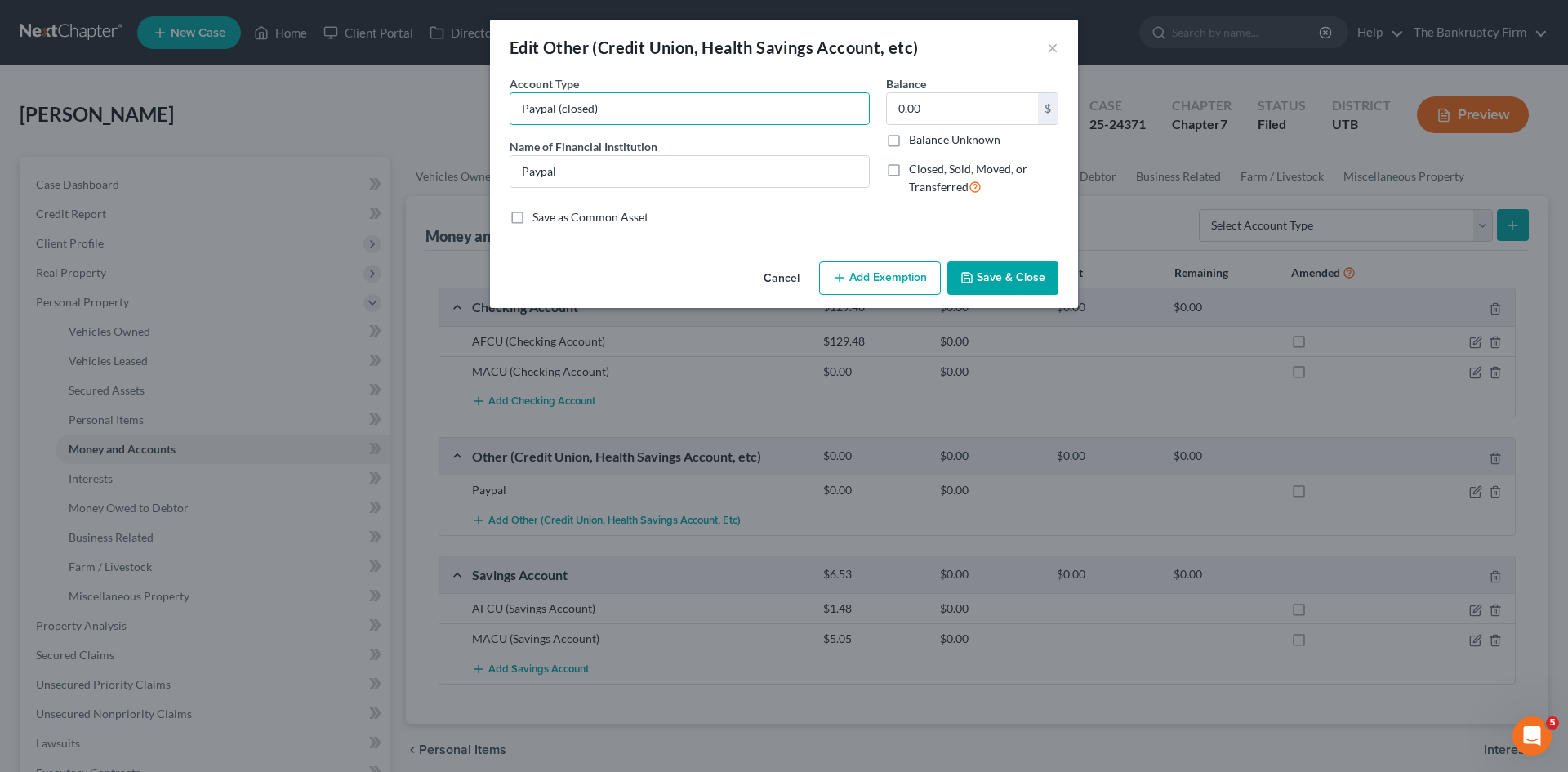
checkbox input "true"
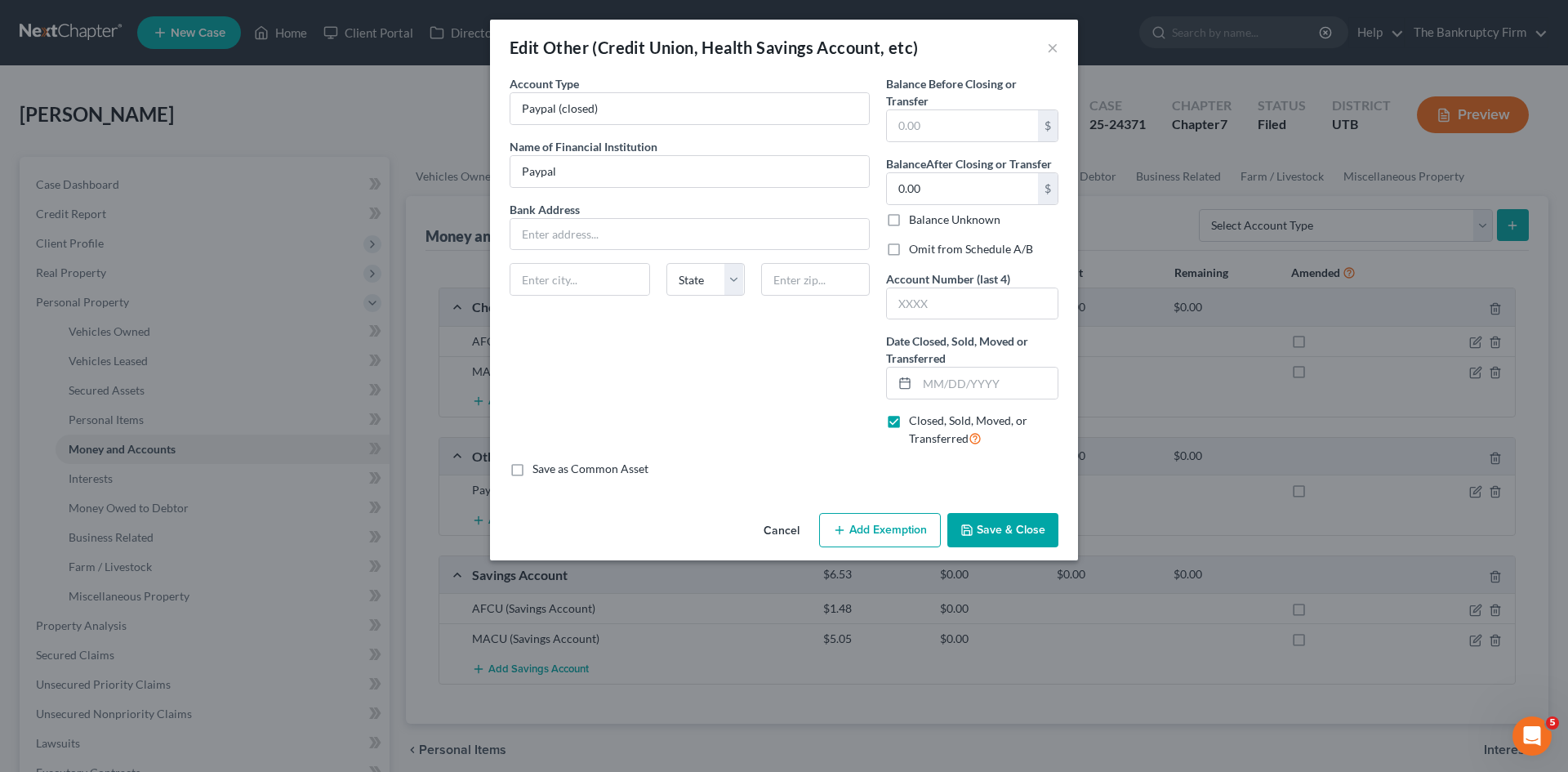
click at [910, 250] on label "Omit from Schedule A/B" at bounding box center [972, 249] width 124 height 16
click at [916, 250] on input "Omit from Schedule A/B" at bounding box center [921, 247] width 11 height 11
checkbox input "true"
click at [932, 386] on input "text" at bounding box center [987, 384] width 141 height 31
type input "[DATE]"
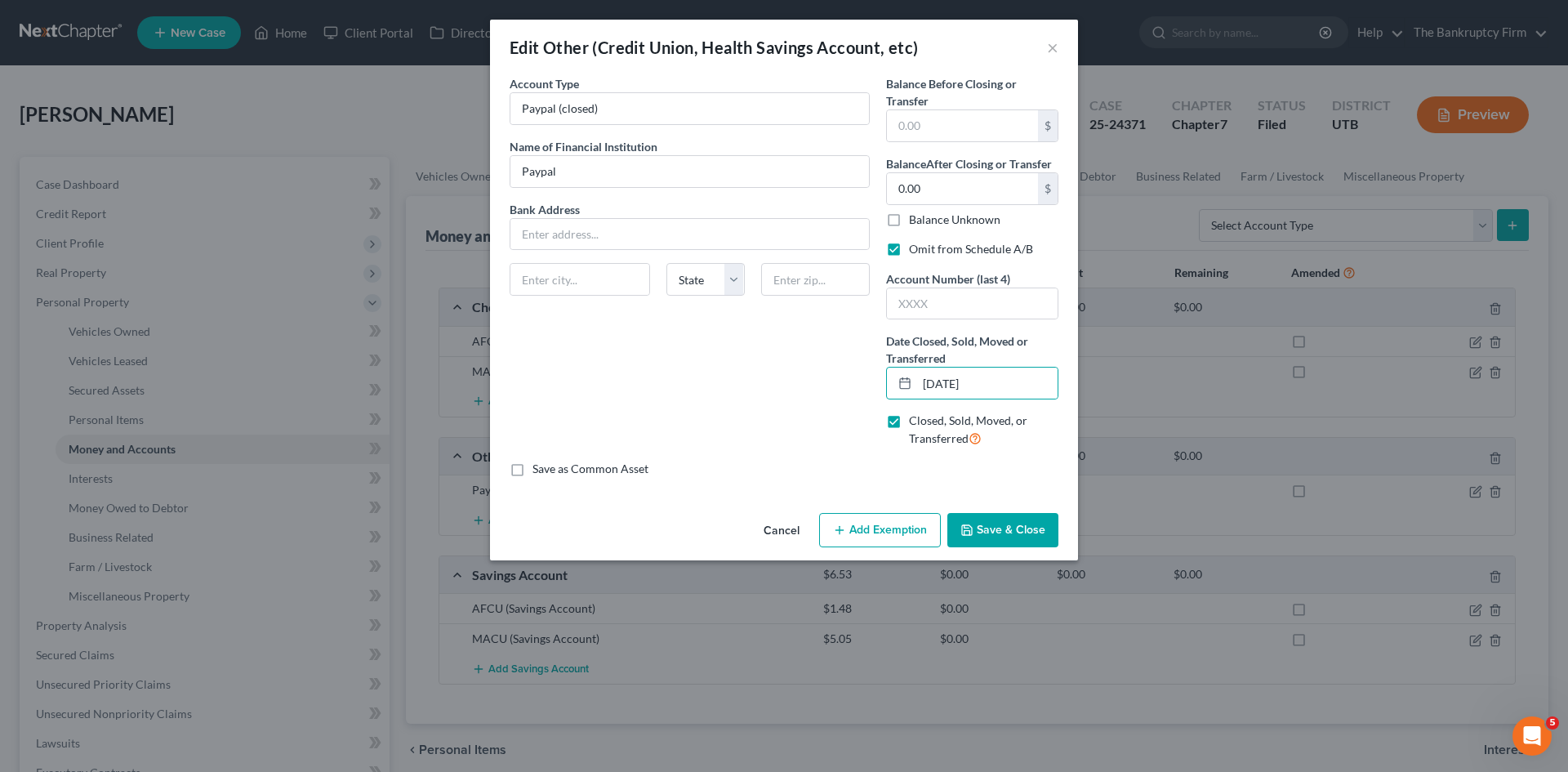
click at [1001, 525] on button "Save & Close" at bounding box center [1004, 531] width 111 height 35
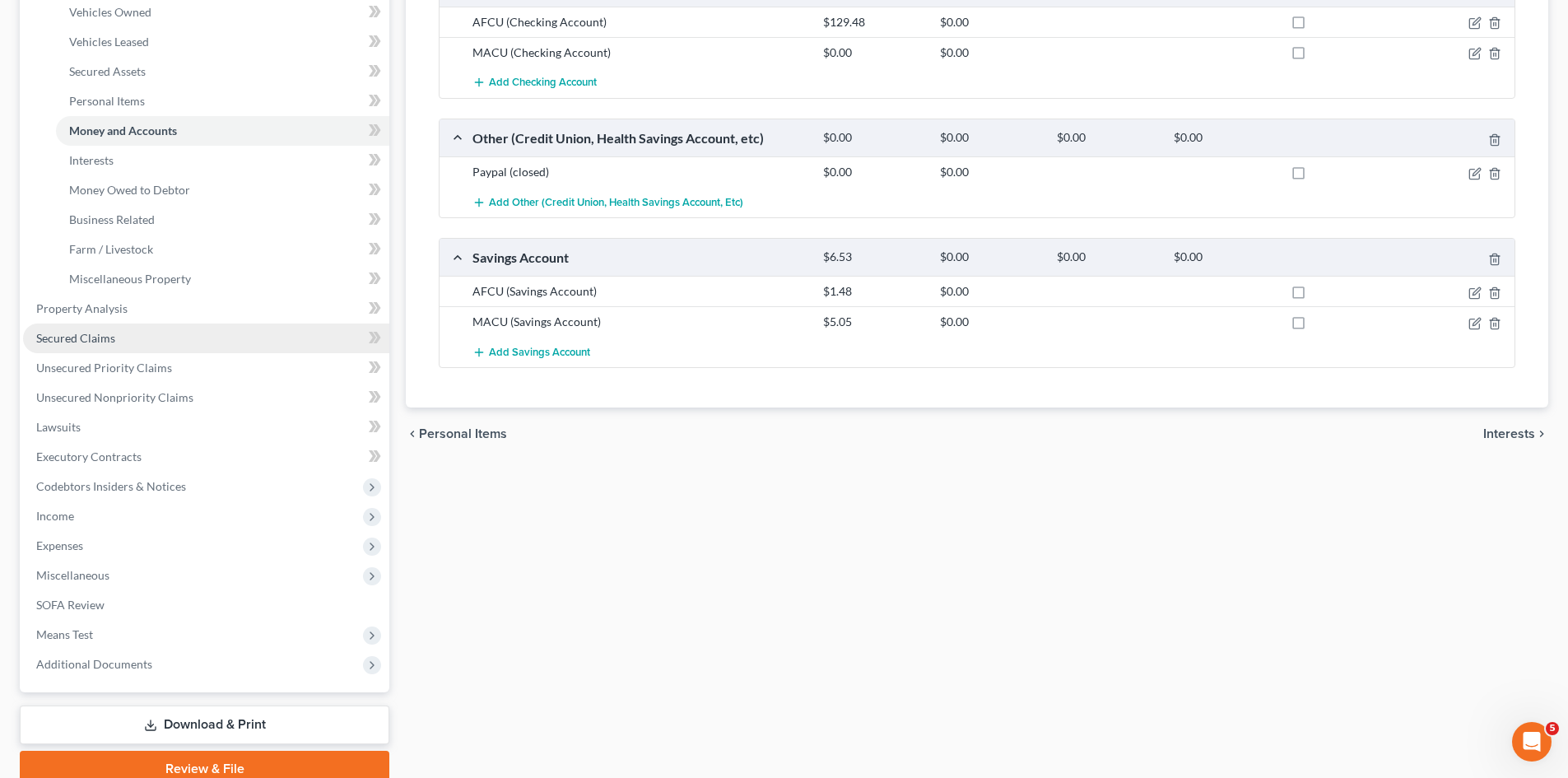
scroll to position [330, 0]
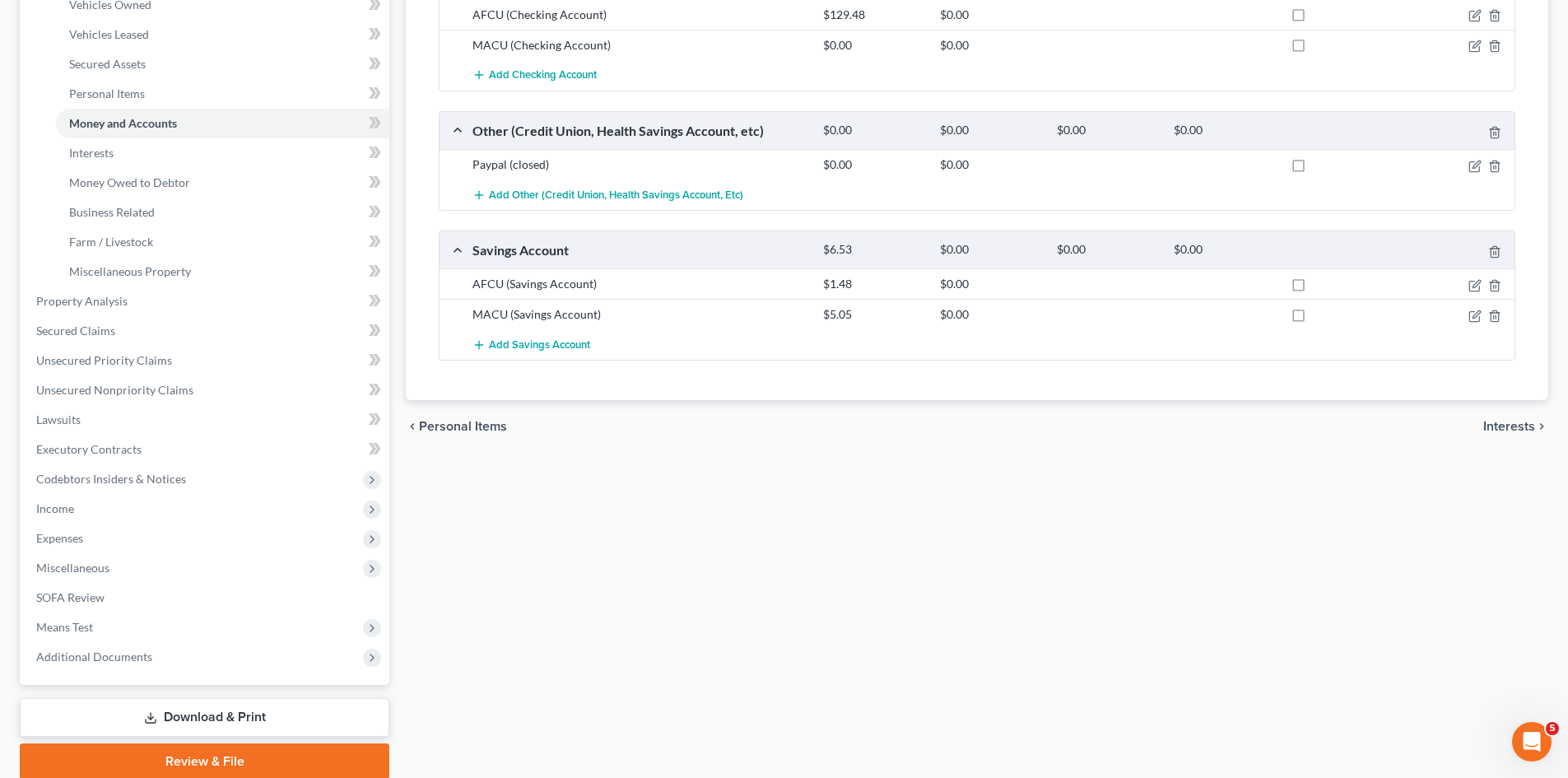
click at [104, 710] on link "Download & Print" at bounding box center [204, 718] width 370 height 39
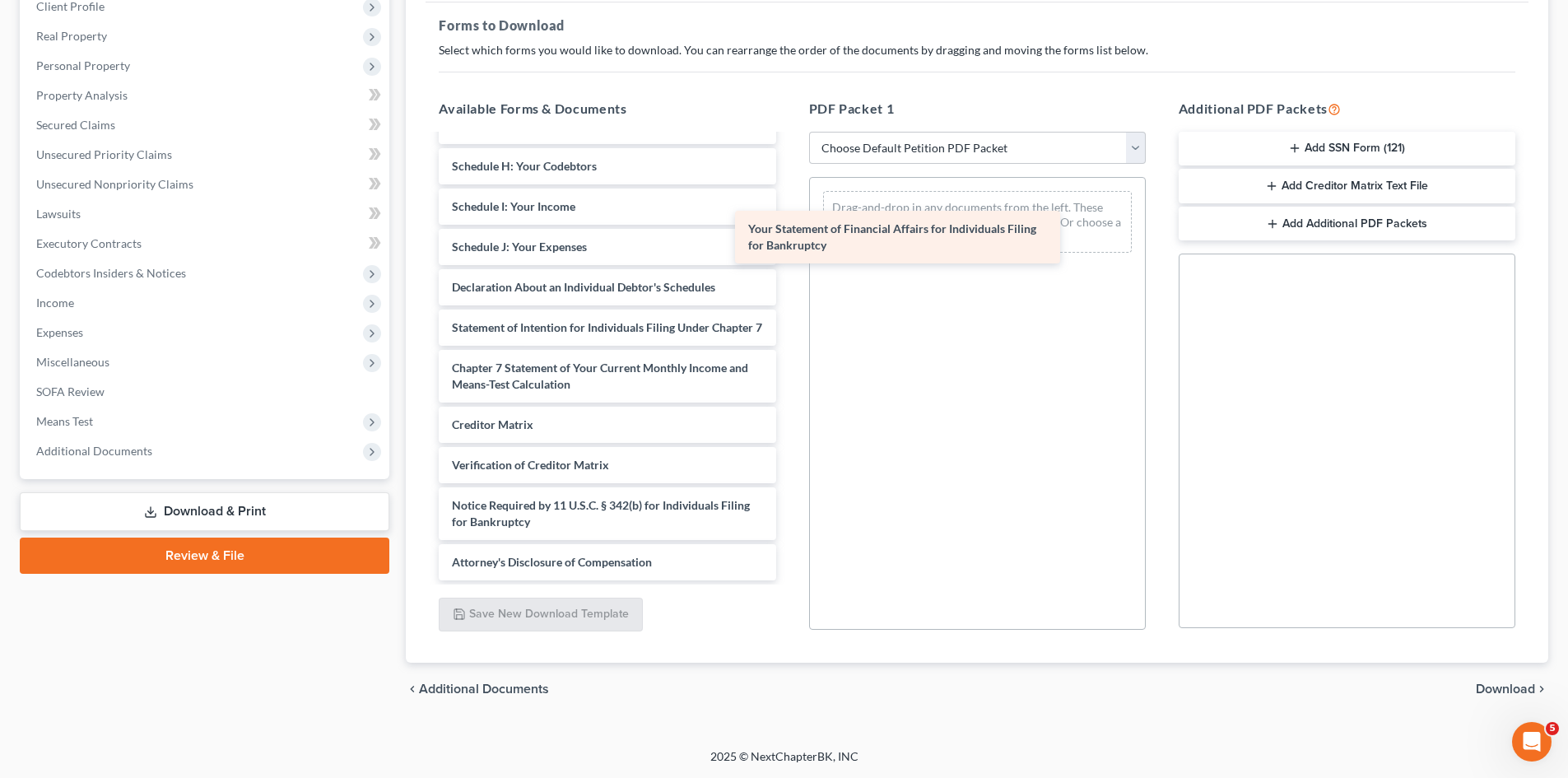
scroll to position [384, 0]
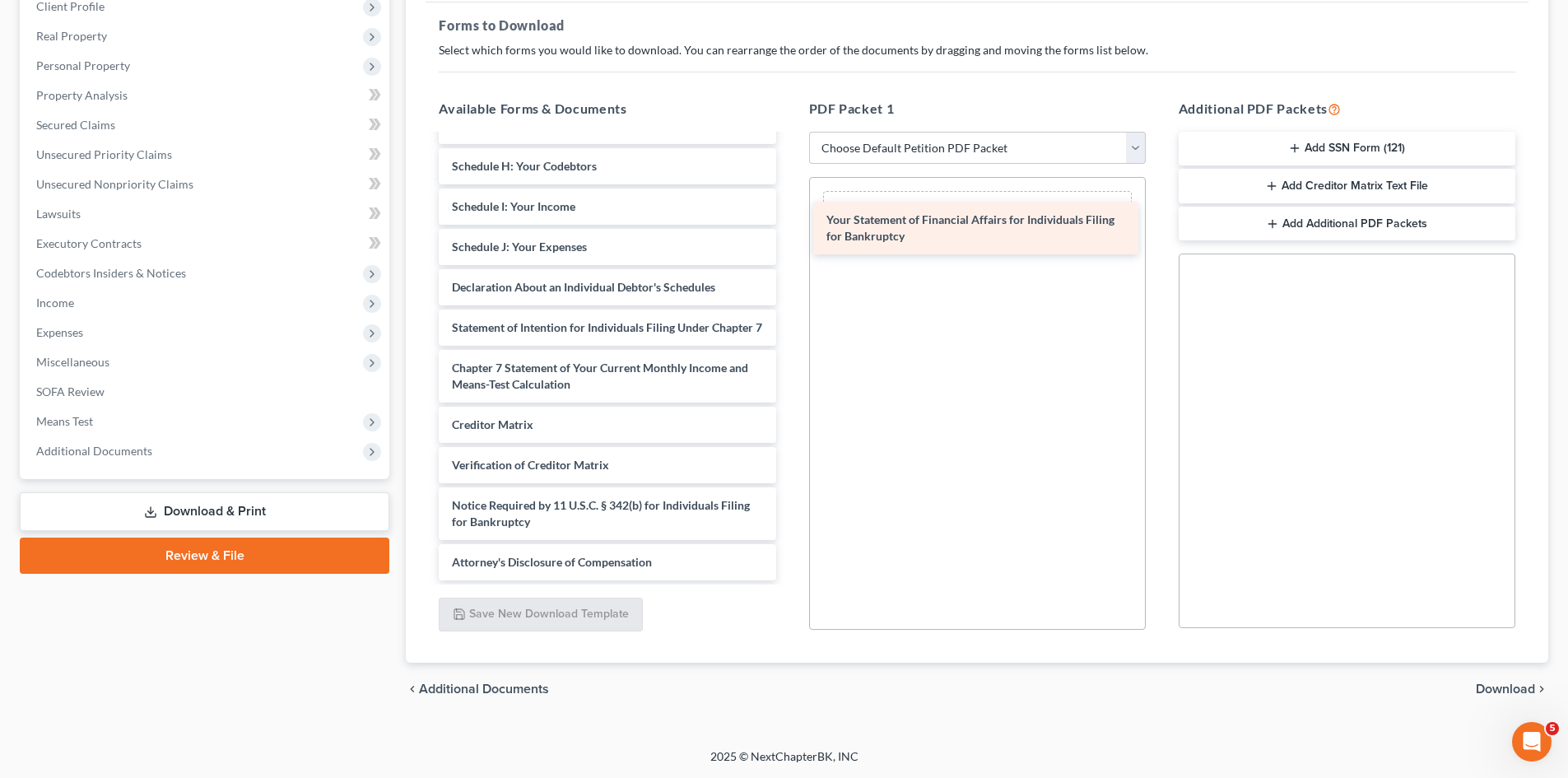
drag, startPoint x: 604, startPoint y: 261, endPoint x: 978, endPoint y: 227, distance: 375.5
click at [789, 227] on div "Your Statement of Financial Affairs for Individuals Filing for Bankruptcy Tax D…" at bounding box center [606, 175] width 363 height 812
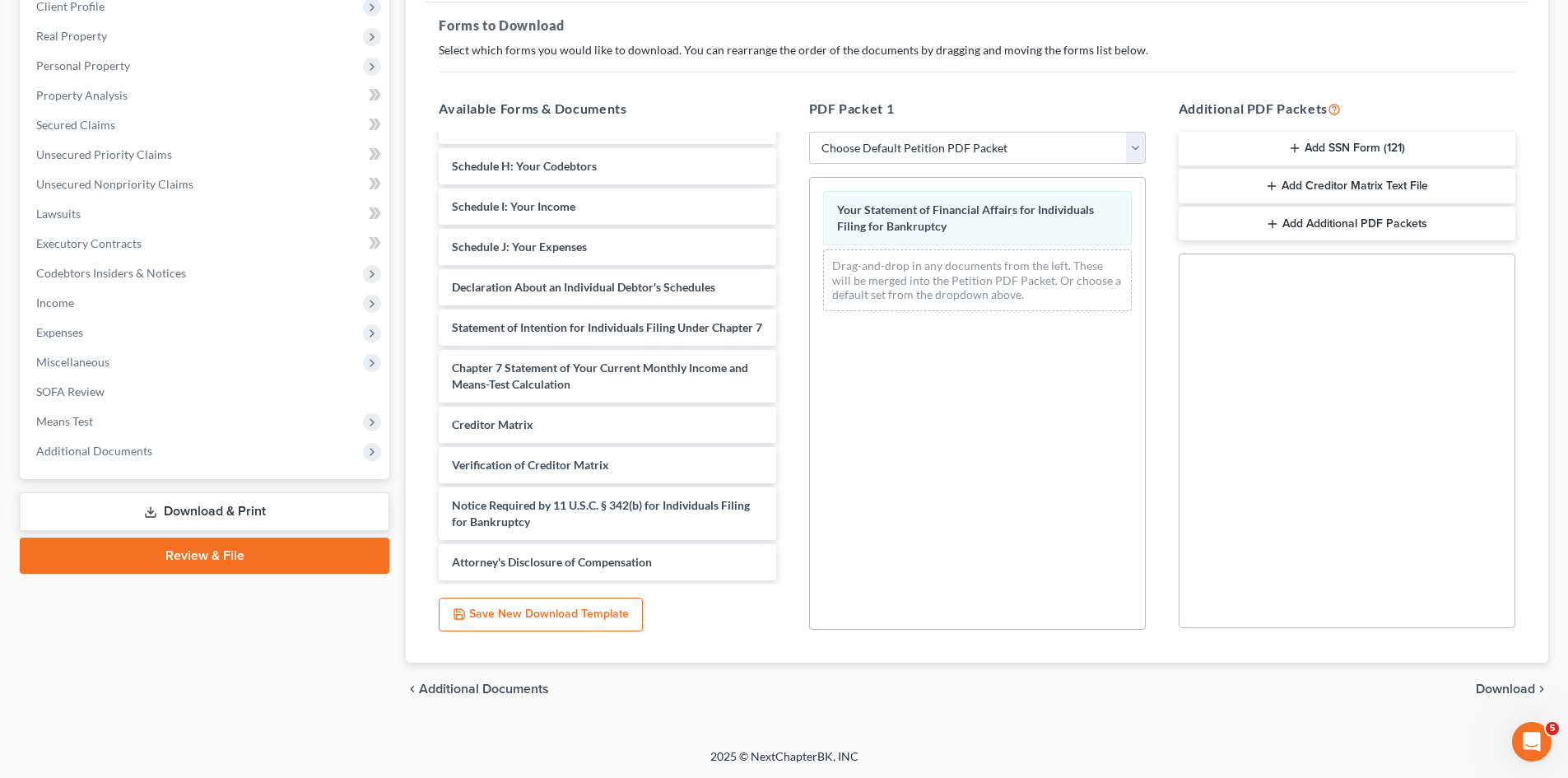
click at [1505, 688] on span "Download" at bounding box center [1505, 690] width 59 height 13
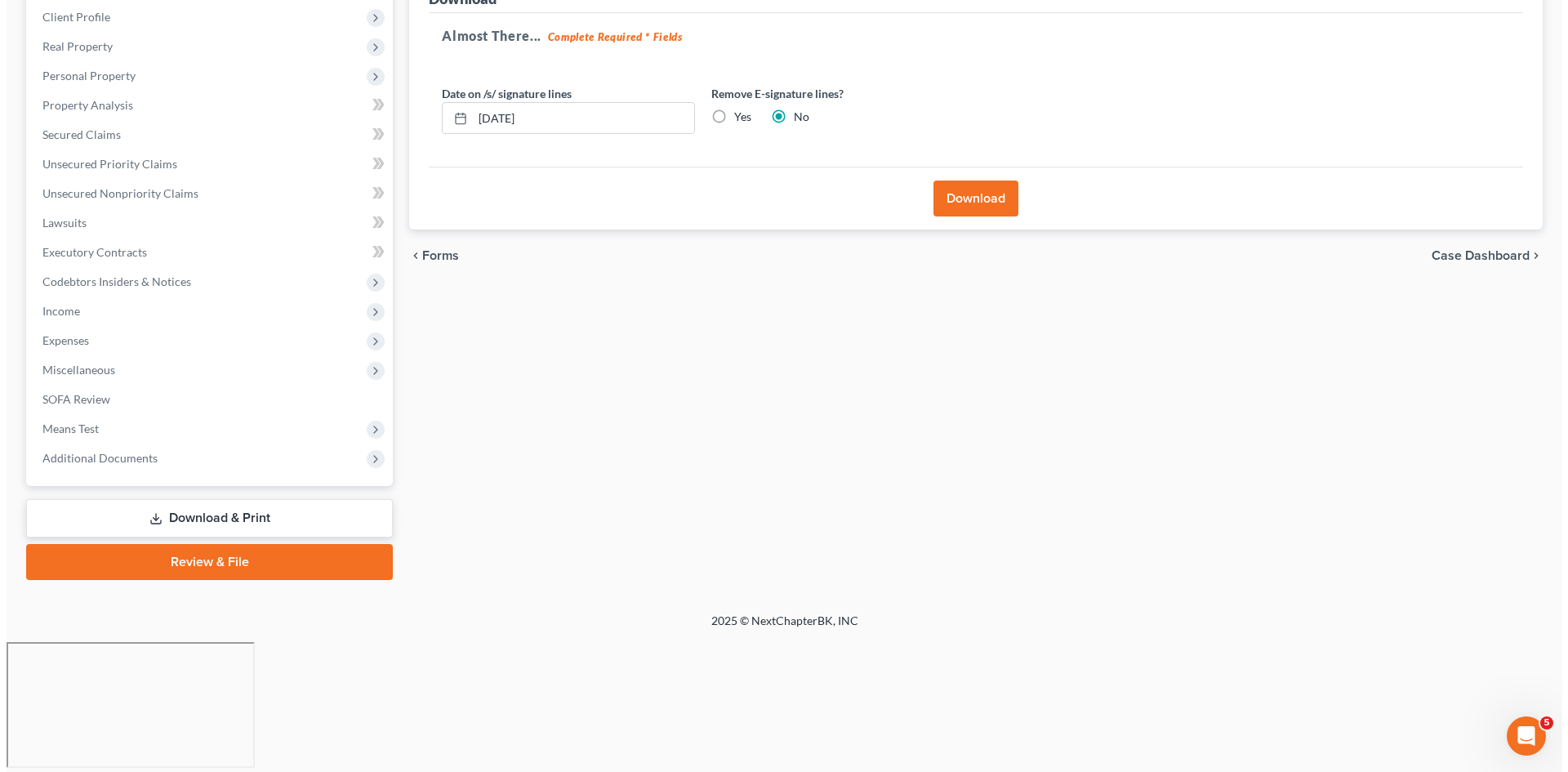
scroll to position [97, 0]
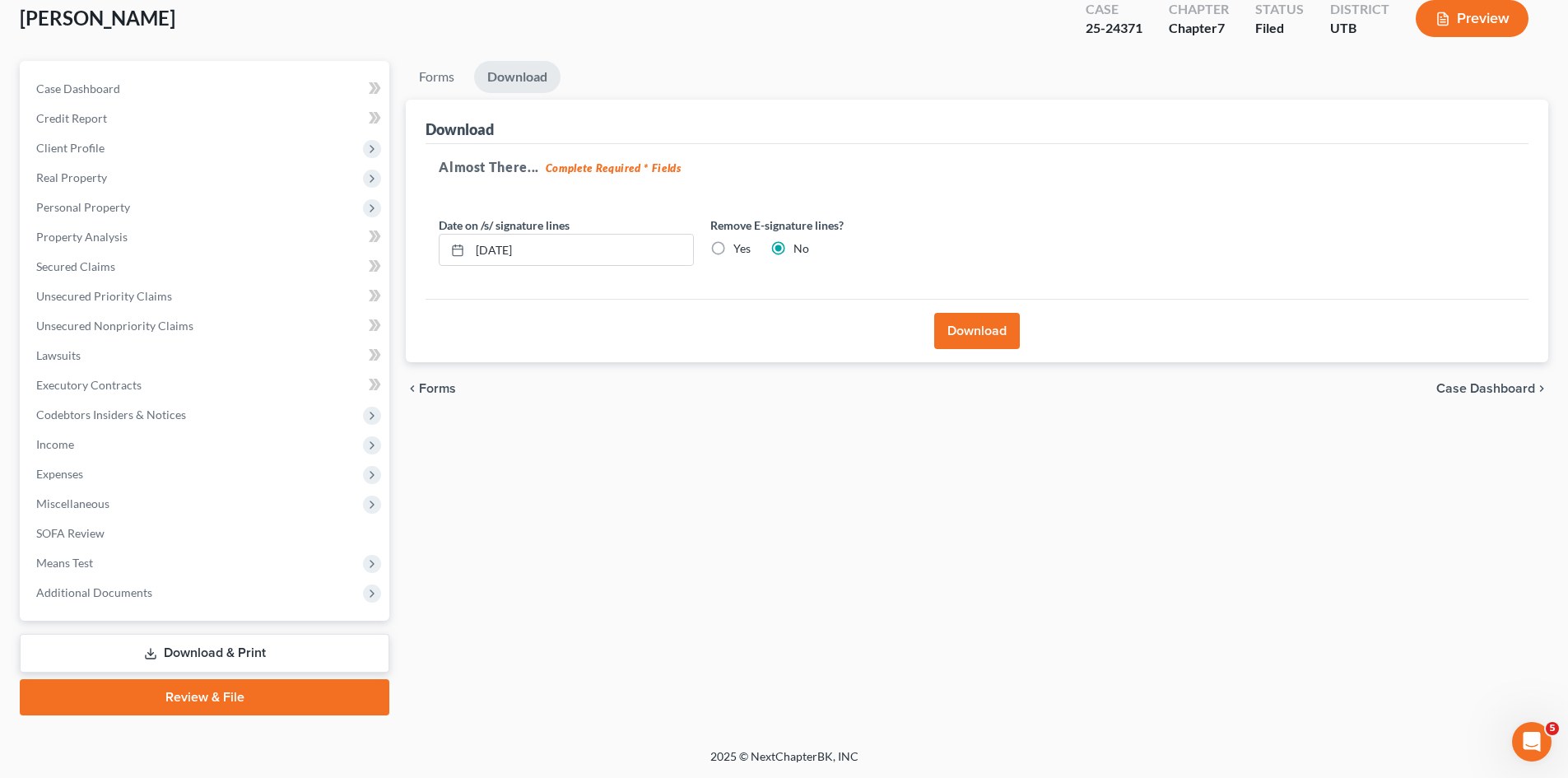
click at [998, 308] on div "Download" at bounding box center [976, 331] width 1103 height 64
click at [991, 334] on button "Download" at bounding box center [976, 331] width 86 height 36
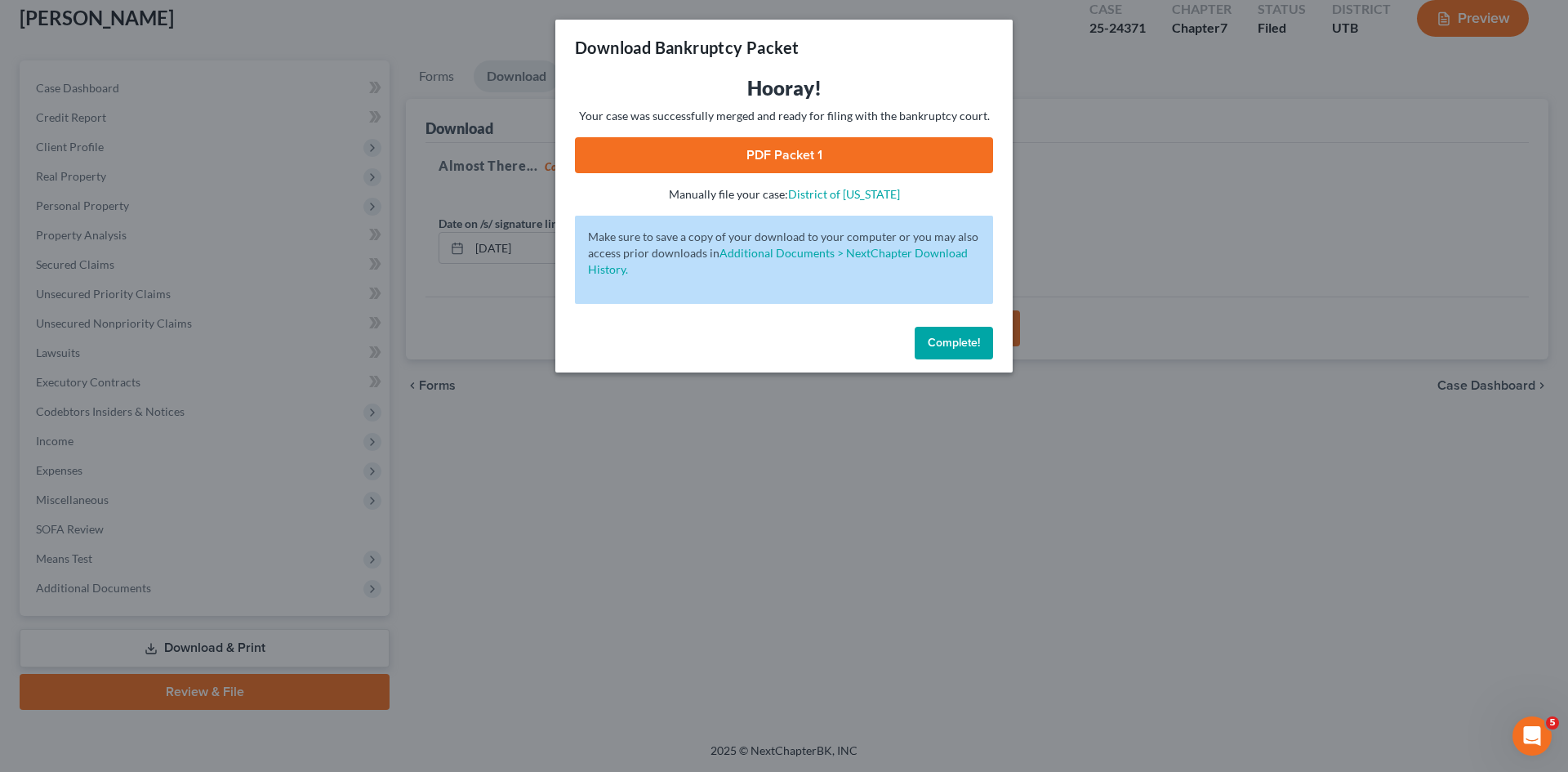
click at [773, 143] on link "PDF Packet 1" at bounding box center [784, 154] width 418 height 36
